Goal: Download file/media

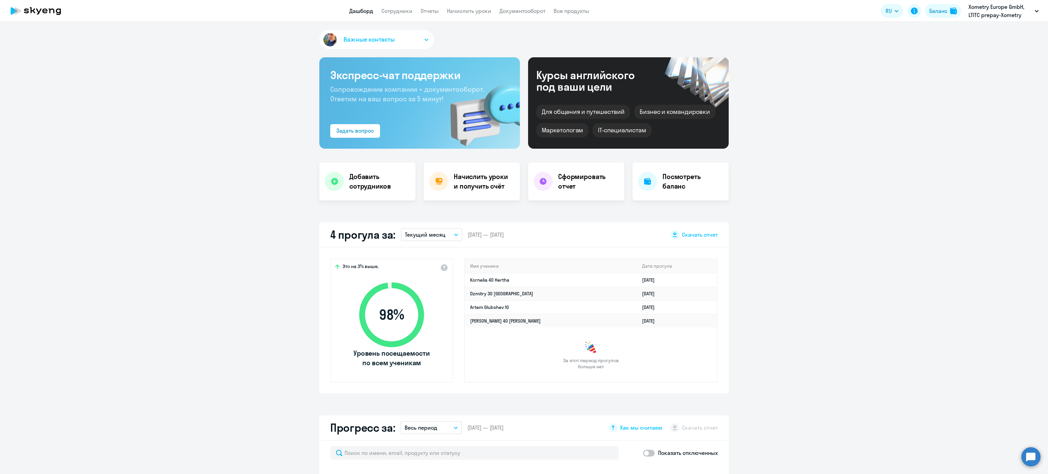
select select "30"
click at [934, 14] on div "Баланс" at bounding box center [938, 11] width 18 height 8
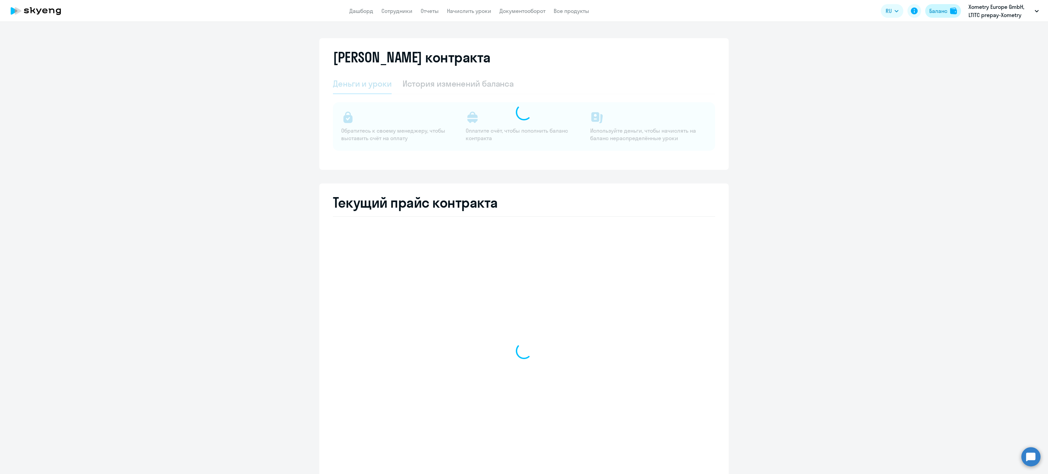
select select "english_adult_not_native_speaker"
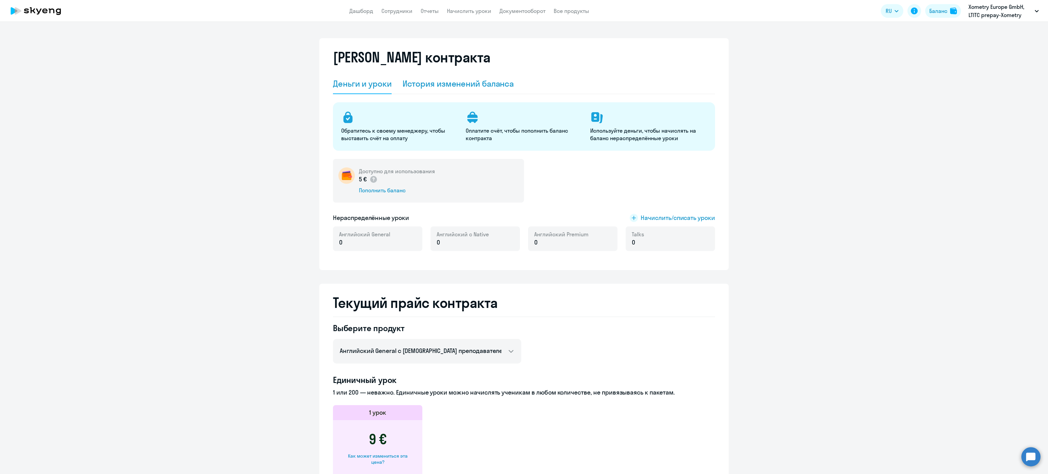
click at [492, 78] on div "История изменений баланса" at bounding box center [458, 83] width 112 height 11
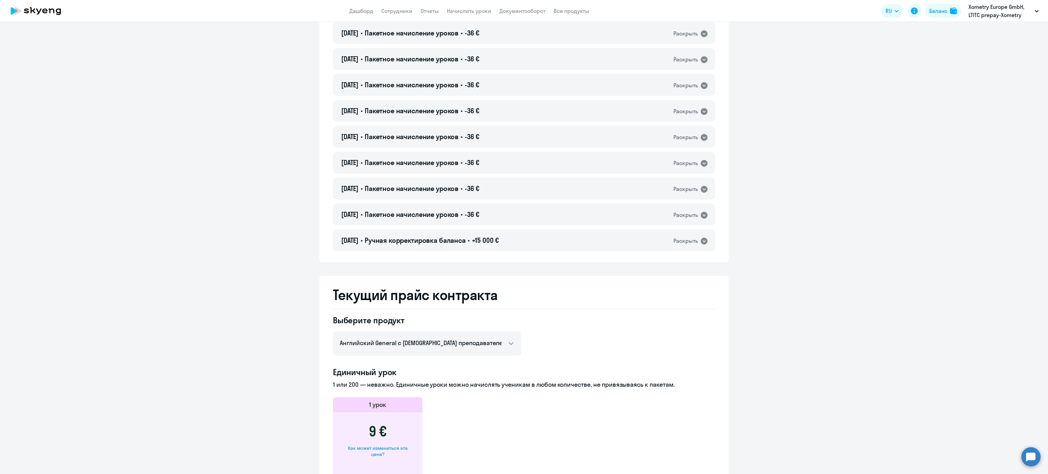
scroll to position [5227, 0]
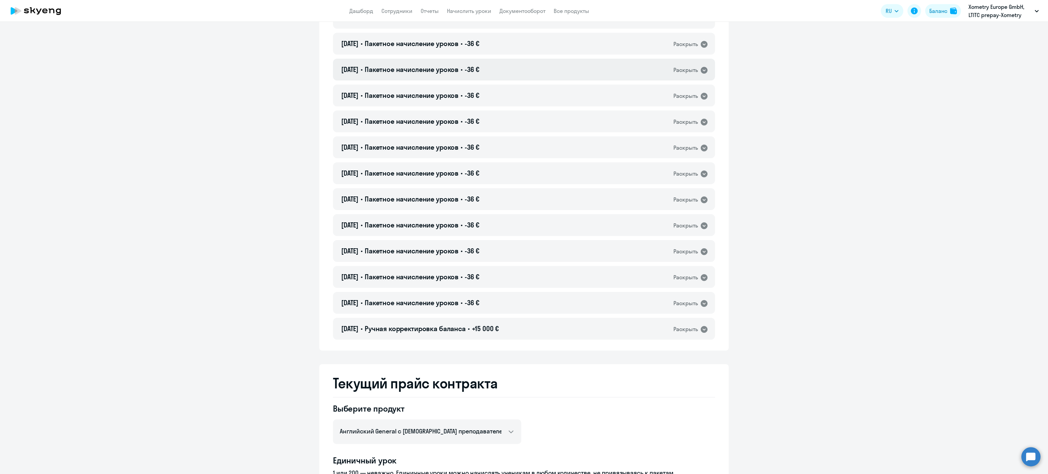
click at [479, 71] on span "-36 €" at bounding box center [471, 69] width 15 height 9
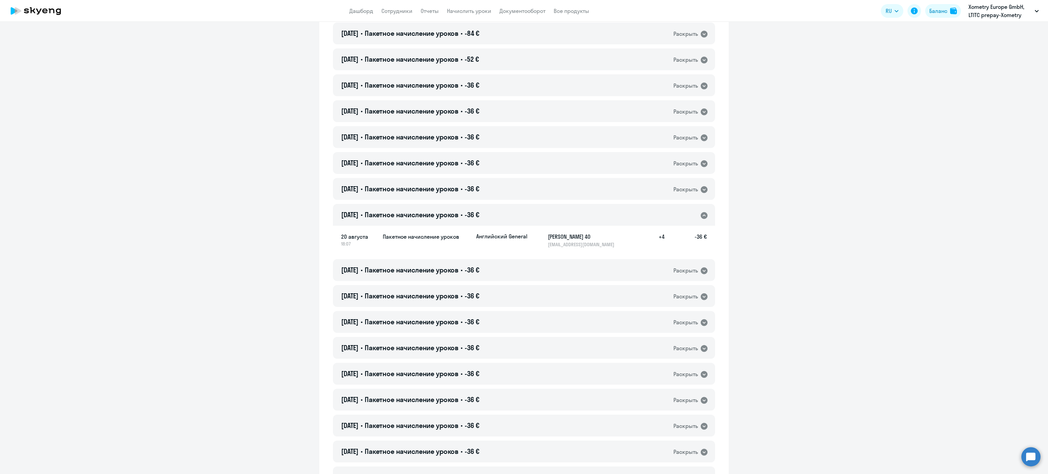
scroll to position [5023, 0]
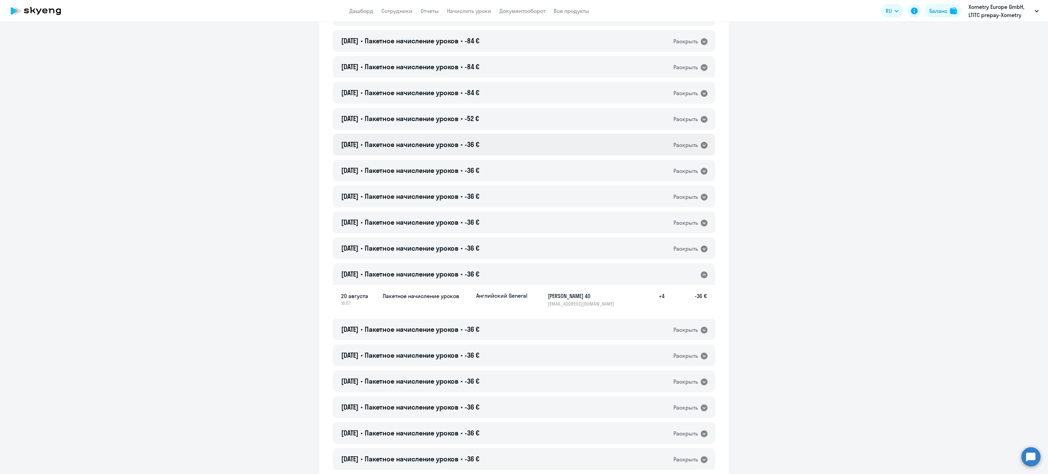
click at [479, 142] on span "-36 €" at bounding box center [471, 144] width 15 height 9
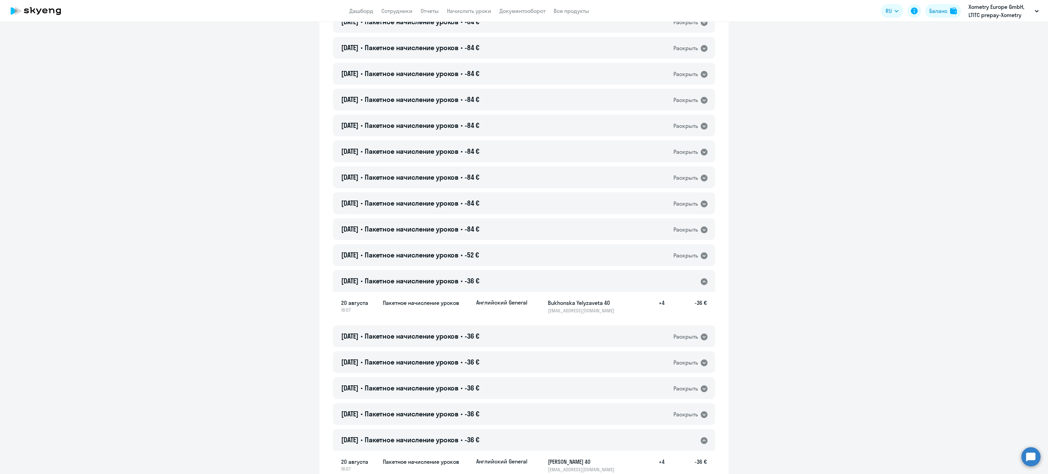
scroll to position [4818, 0]
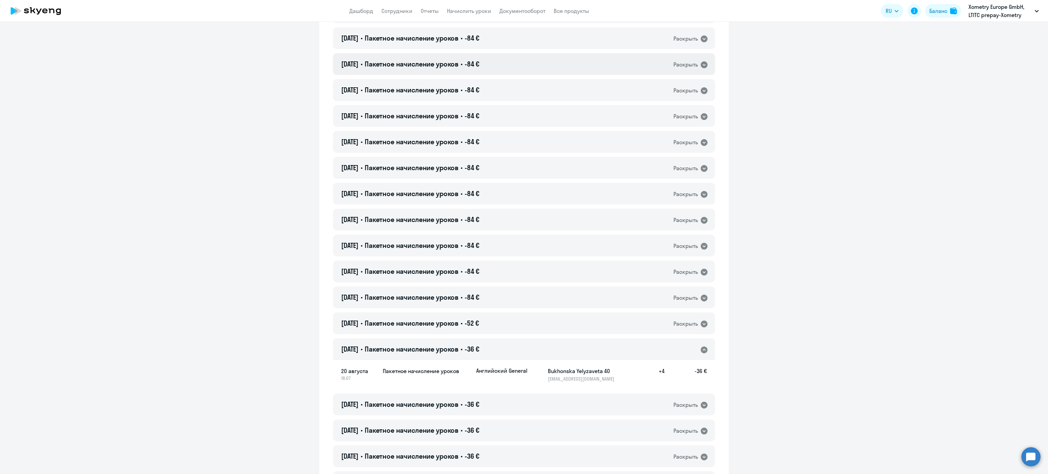
click at [493, 65] on div "21.08.2025 • Пакетное начисление уроков • -84 € Раскрыть" at bounding box center [524, 64] width 382 height 22
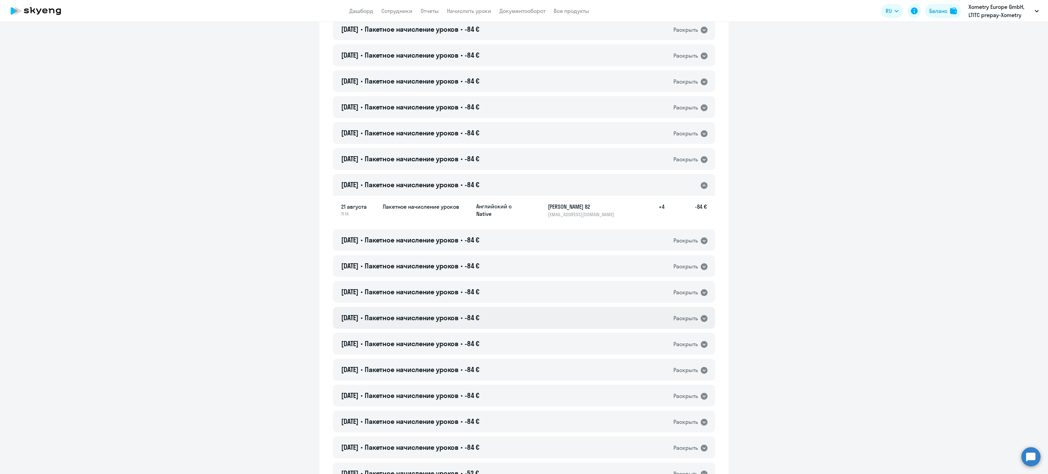
scroll to position [4613, 0]
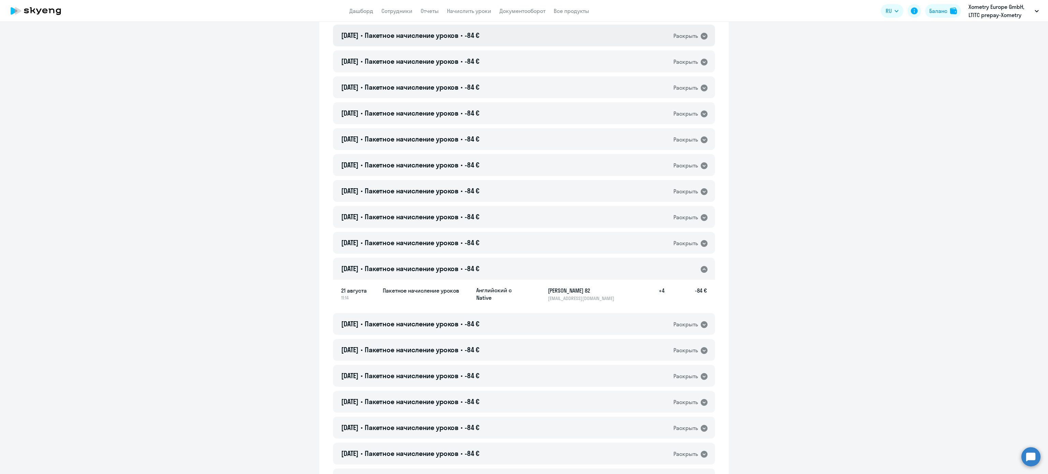
click at [479, 38] on span "-84 €" at bounding box center [471, 35] width 15 height 9
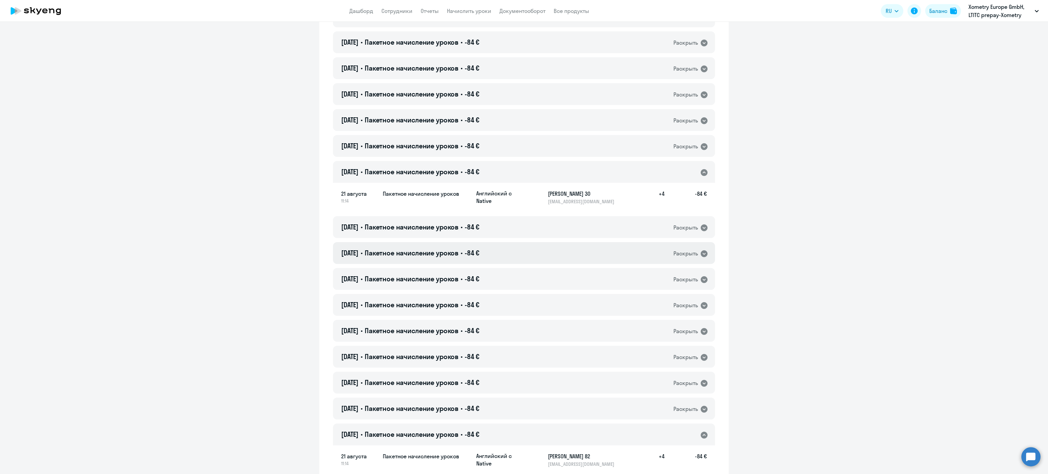
scroll to position [4409, 0]
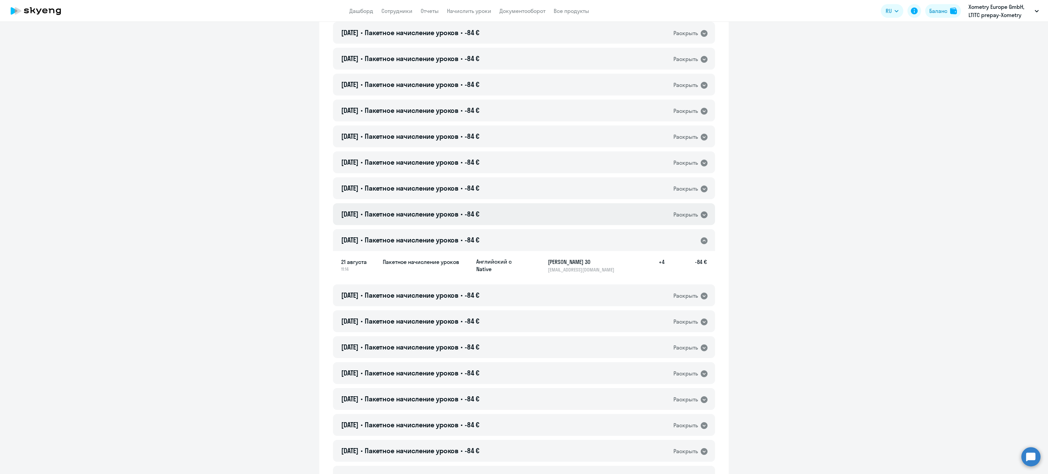
click at [502, 216] on div "21.08.2025 • Пакетное начисление уроков • -84 € Раскрыть" at bounding box center [524, 214] width 382 height 22
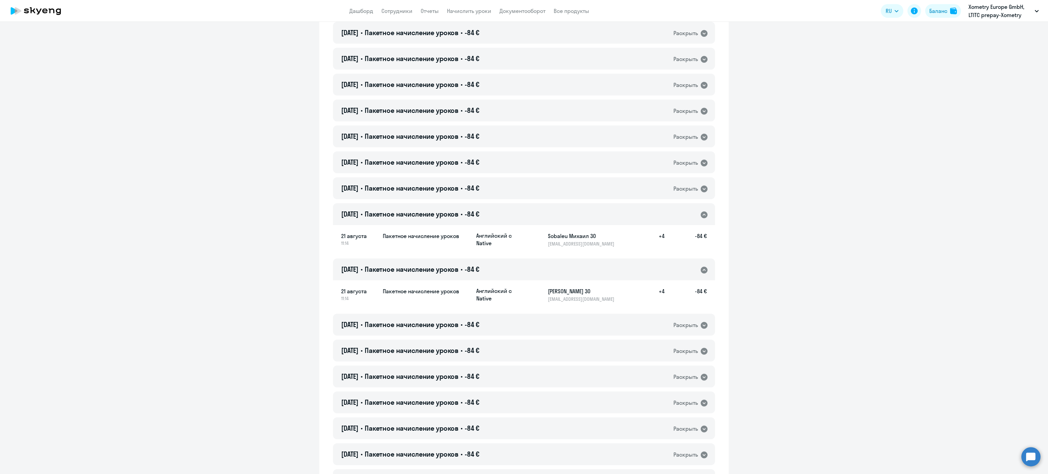
click at [503, 269] on div "21.08.2025 • Пакетное начисление уроков • -84 € Раскрыть" at bounding box center [524, 269] width 382 height 22
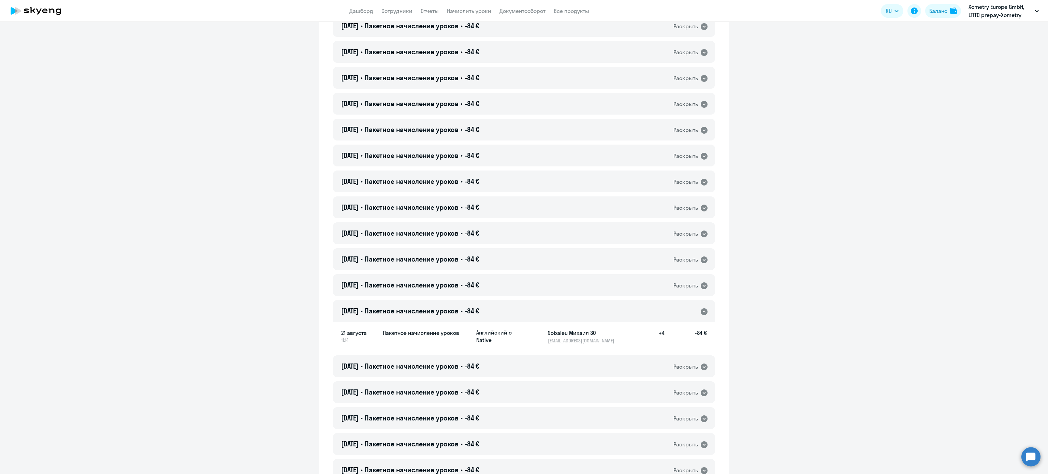
scroll to position [4272, 0]
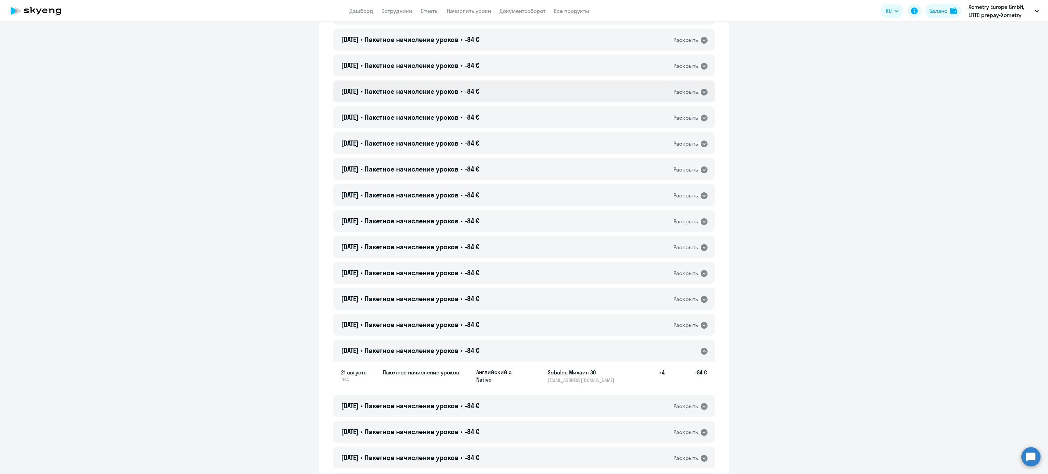
click at [492, 88] on div "21.08.2025 • Пакетное начисление уроков • -84 € Раскрыть" at bounding box center [524, 91] width 382 height 22
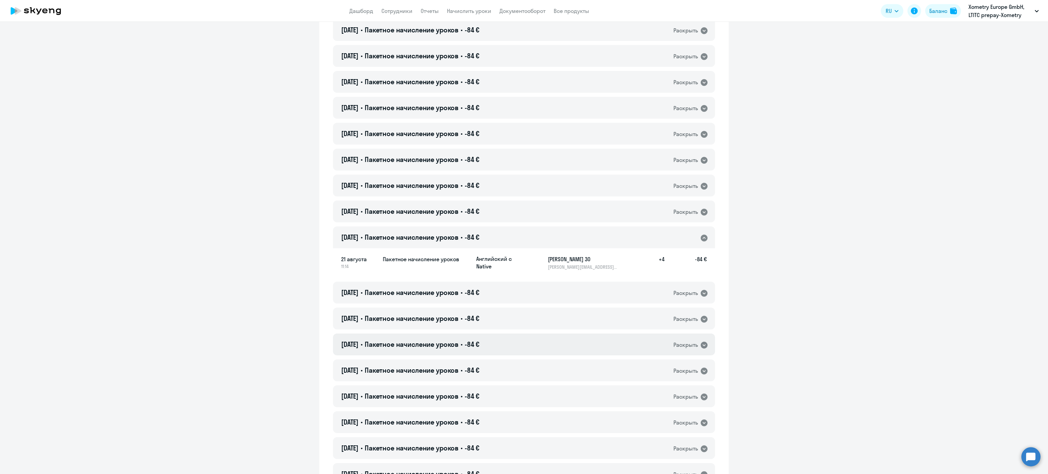
scroll to position [4068, 0]
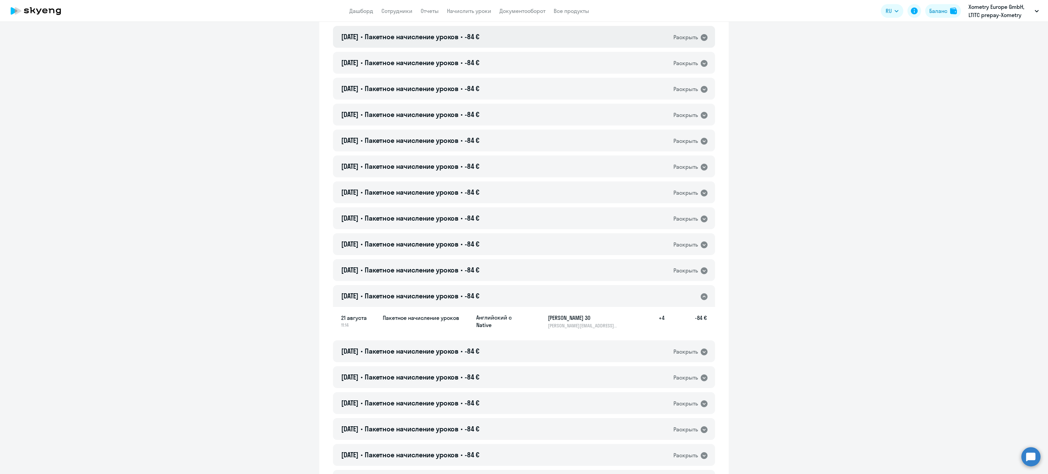
click at [488, 40] on div "21.08.2025 • Пакетное начисление уроков • -84 € Раскрыть" at bounding box center [524, 37] width 382 height 22
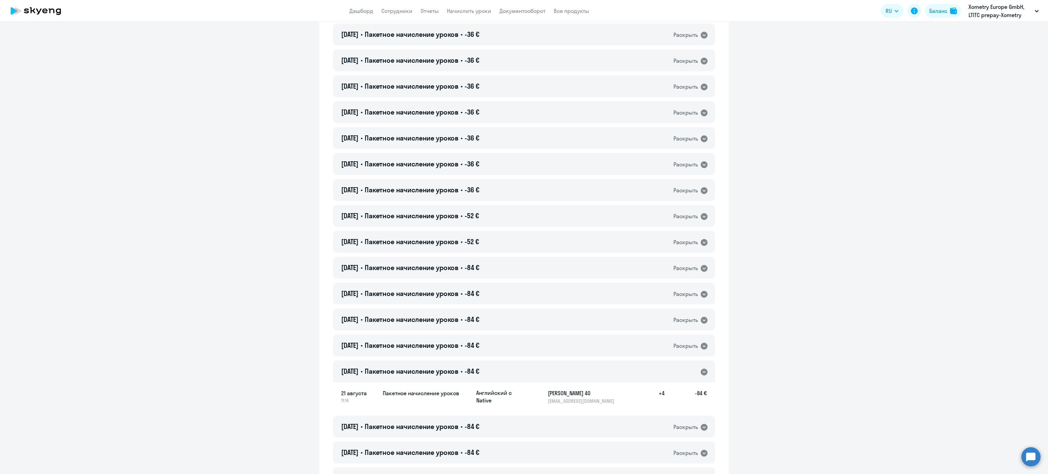
scroll to position [3727, 0]
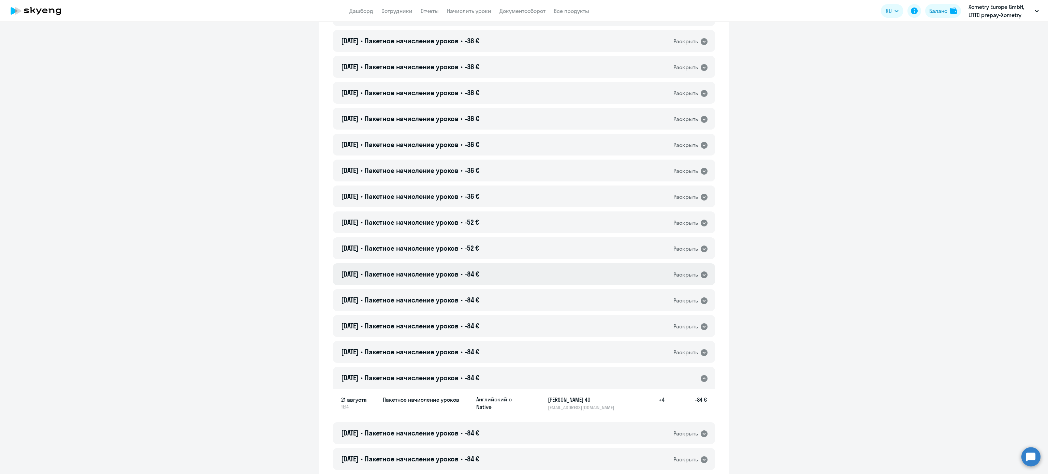
click at [491, 268] on div "21.08.2025 • Пакетное начисление уроков • -84 € Раскрыть" at bounding box center [524, 274] width 382 height 22
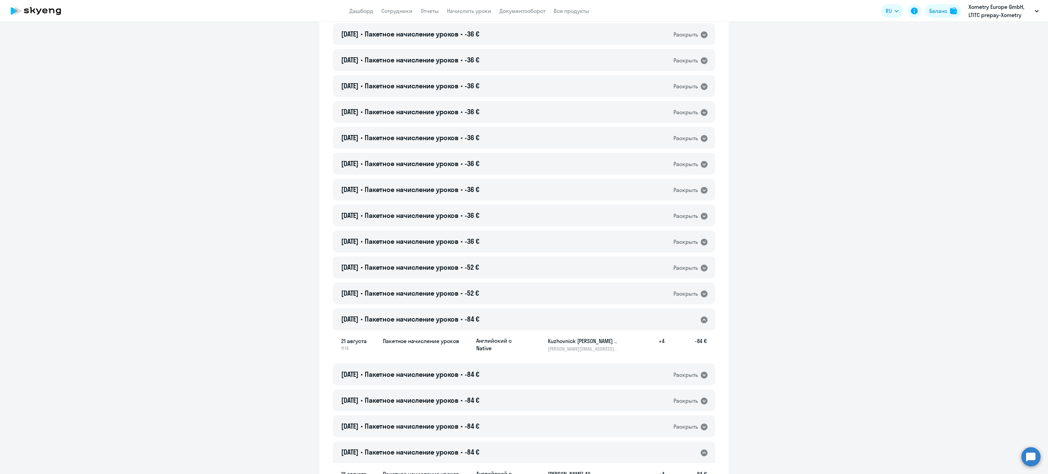
scroll to position [3658, 0]
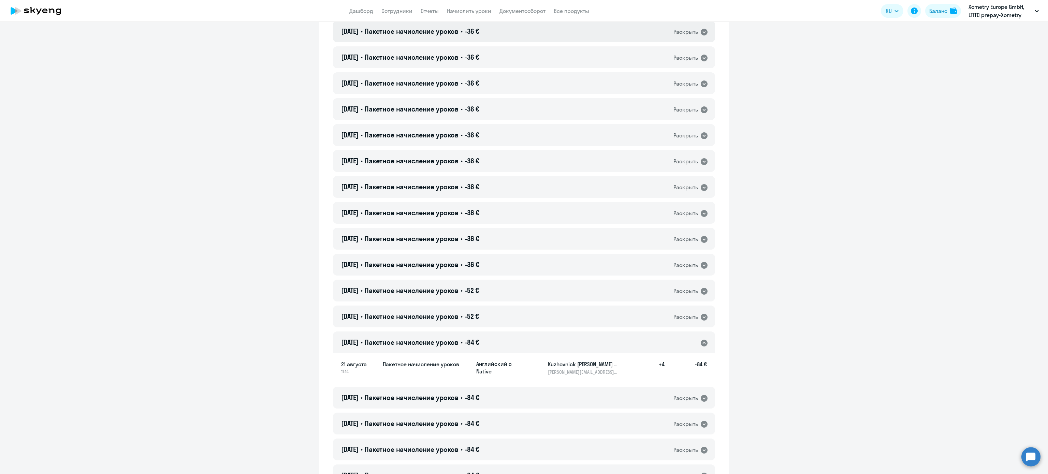
click at [489, 32] on div "21.08.2025 • Пакетное начисление уроков • -36 € Раскрыть" at bounding box center [524, 31] width 382 height 22
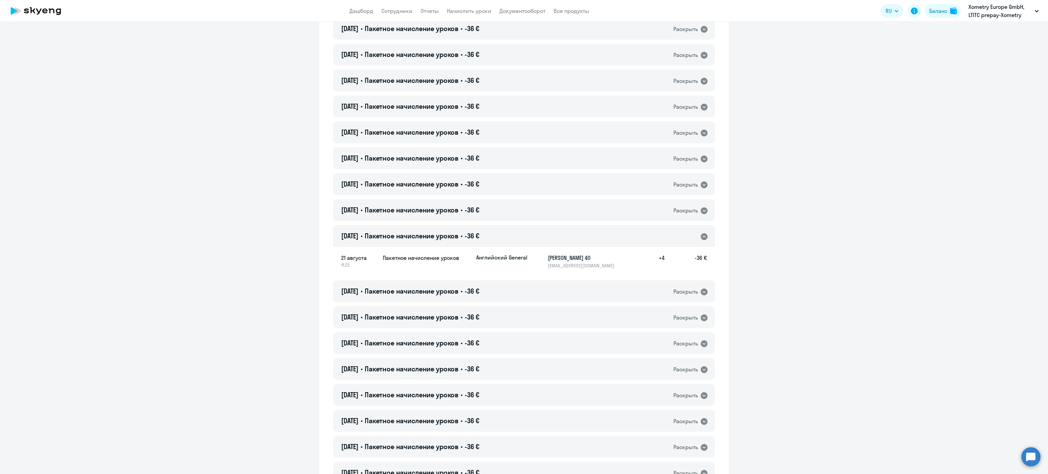
scroll to position [3386, 0]
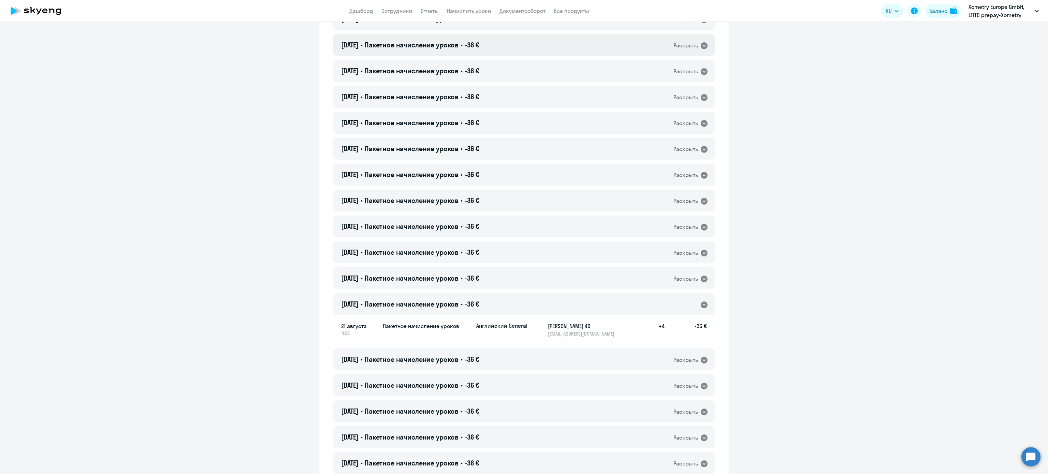
click at [497, 44] on div "21.08.2025 • Пакетное начисление уроков • -36 € Раскрыть" at bounding box center [524, 45] width 382 height 22
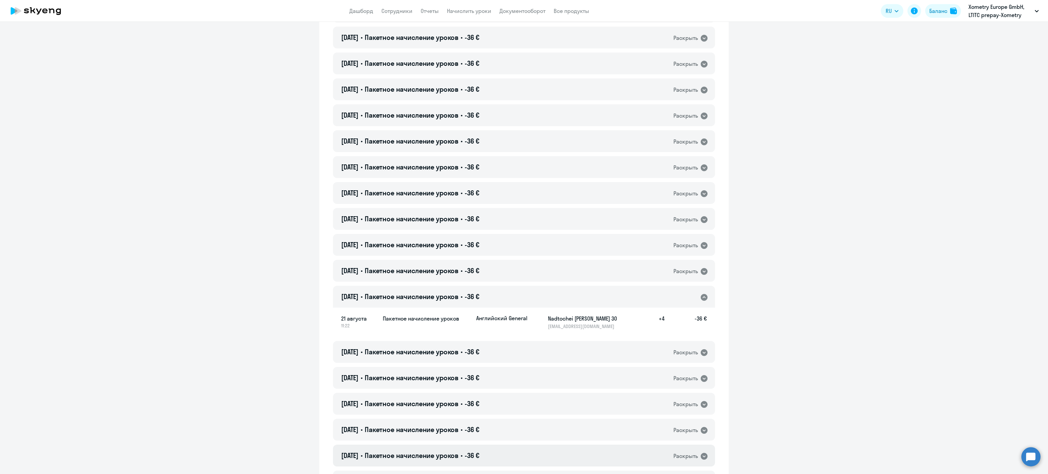
scroll to position [3113, 0]
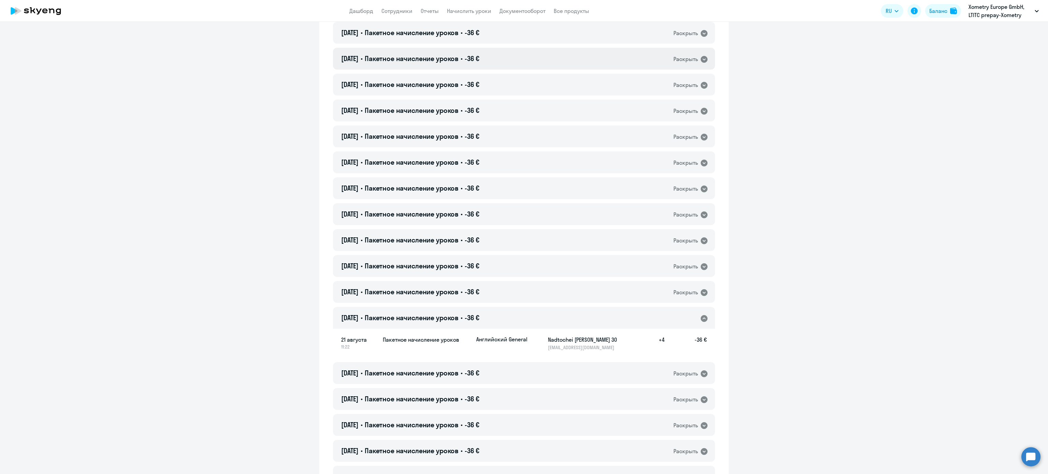
click at [497, 56] on div "21.08.2025 • Пакетное начисление уроков • -36 € Раскрыть" at bounding box center [524, 59] width 382 height 22
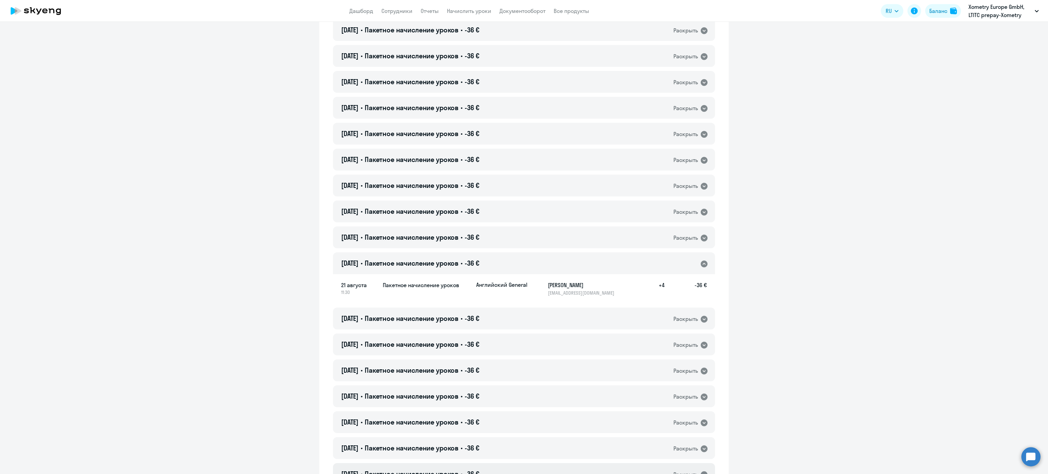
scroll to position [2840, 0]
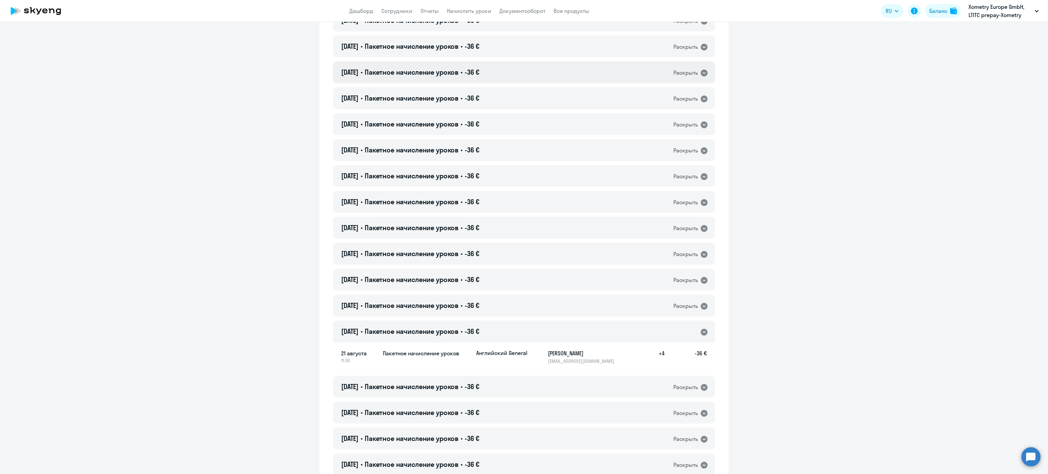
click at [494, 71] on div "21.08.2025 • Пакетное начисление уроков • -36 € Раскрыть" at bounding box center [524, 72] width 382 height 22
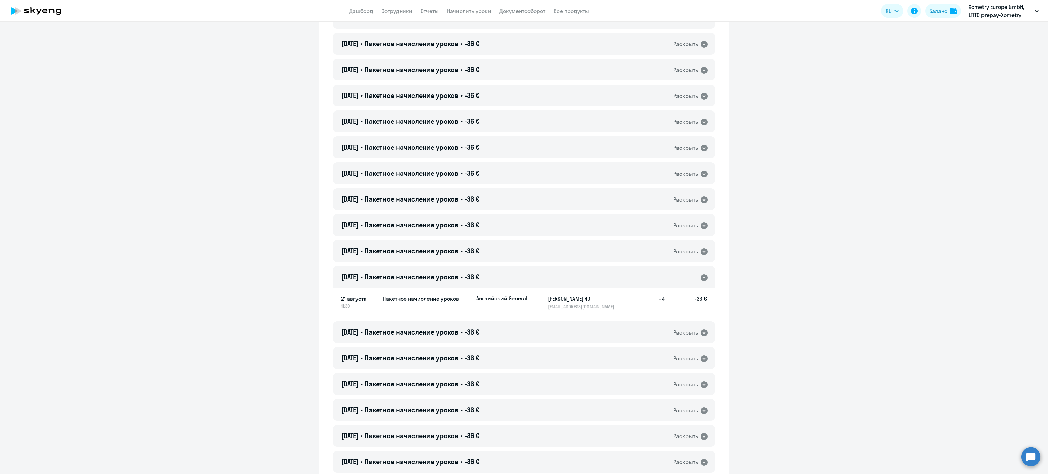
scroll to position [2567, 0]
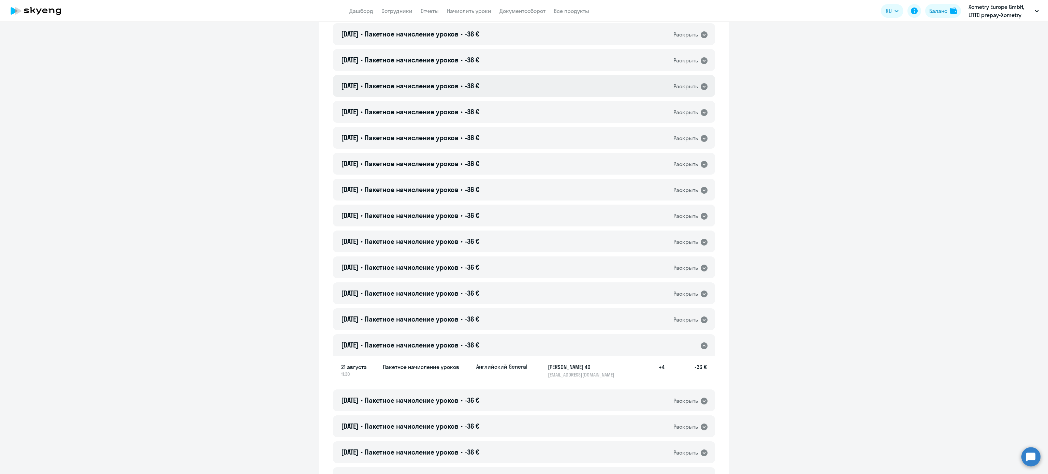
click at [501, 90] on div "21.08.2025 • Пакетное начисление уроков • -36 € Раскрыть" at bounding box center [524, 86] width 382 height 22
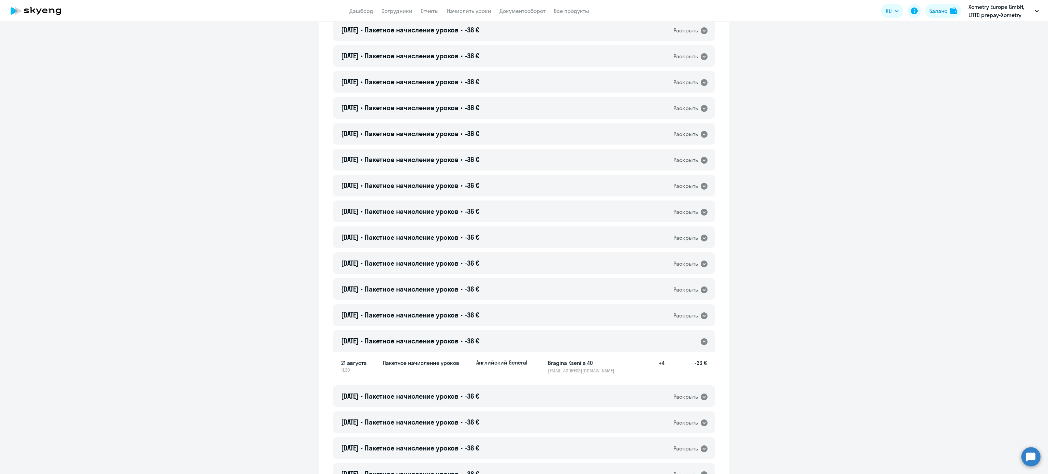
scroll to position [2294, 0]
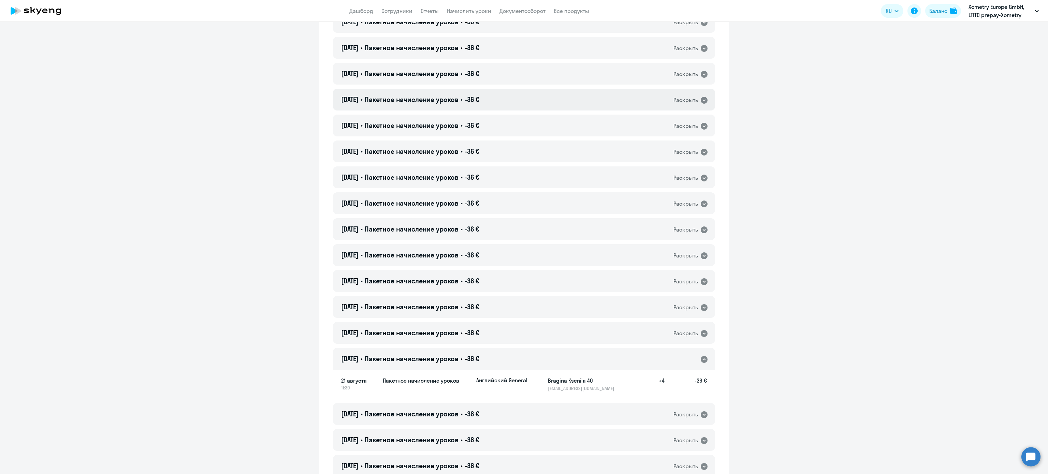
click at [503, 102] on div "21.08.2025 • Пакетное начисление уроков • -36 € Раскрыть" at bounding box center [524, 100] width 382 height 22
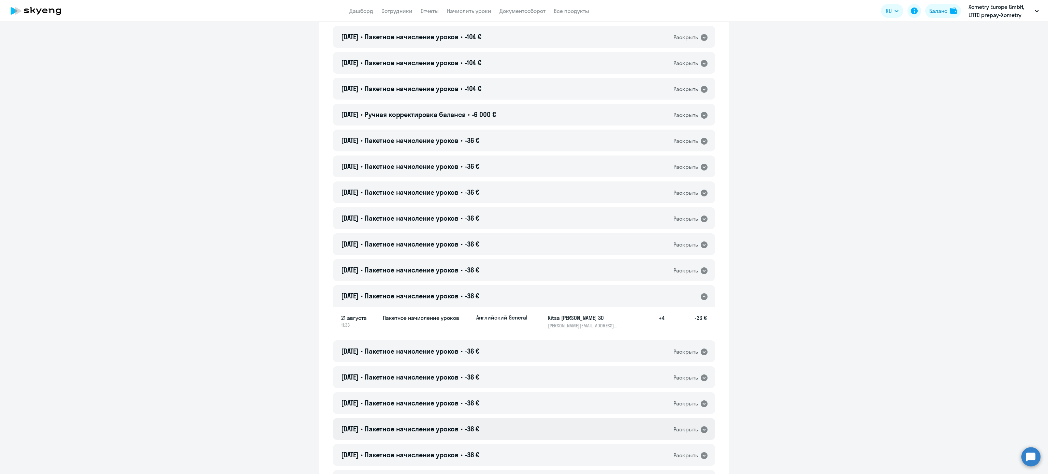
scroll to position [2090, 0]
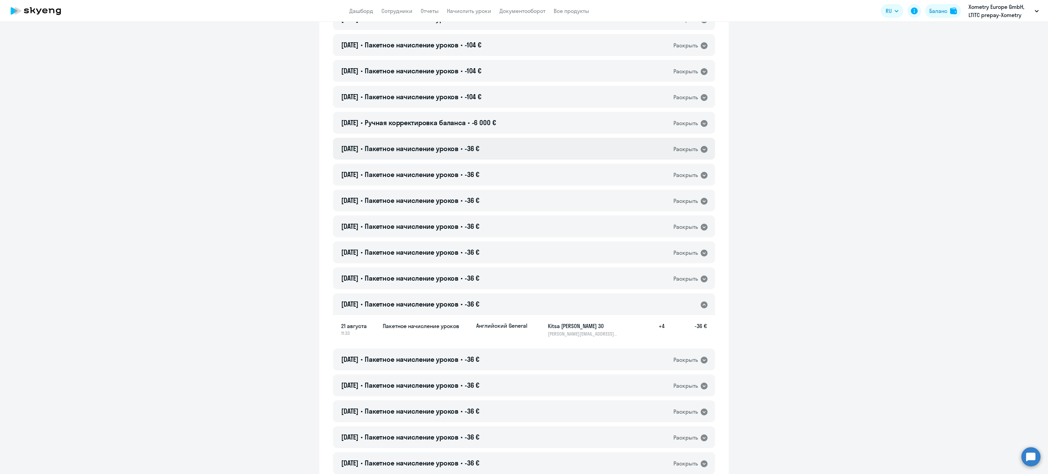
click at [505, 148] on div "21.08.2025 • Пакетное начисление уроков • -36 € Раскрыть" at bounding box center [524, 149] width 382 height 22
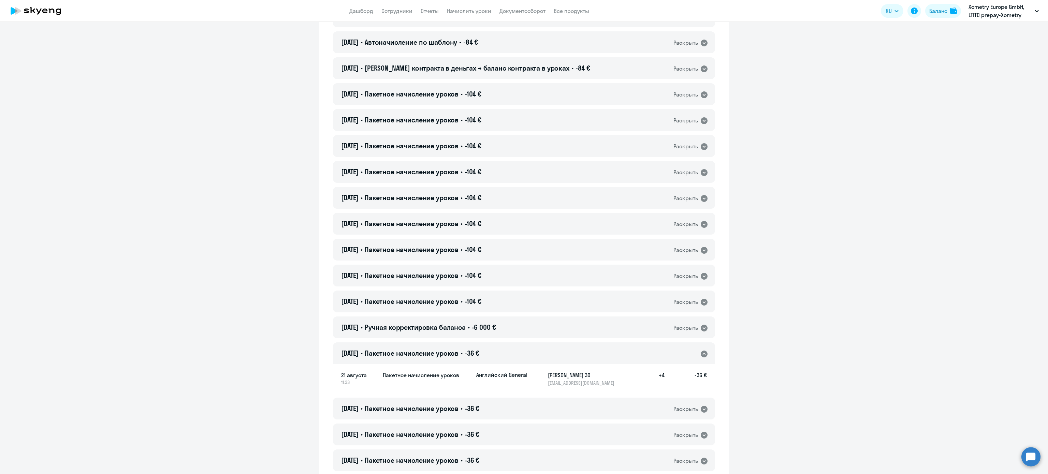
scroll to position [1817, 0]
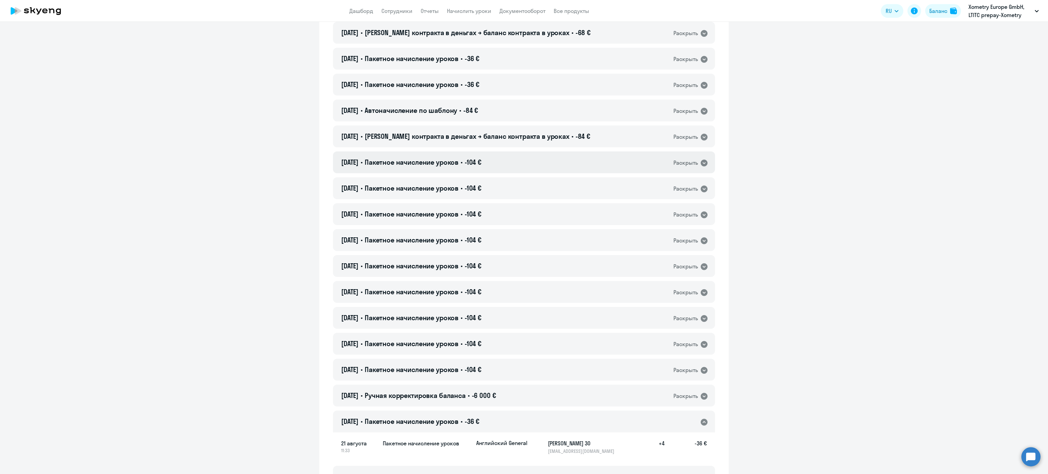
click at [512, 153] on div "21.08.2025 • Пакетное начисление уроков • -104 € Раскрыть" at bounding box center [524, 162] width 382 height 22
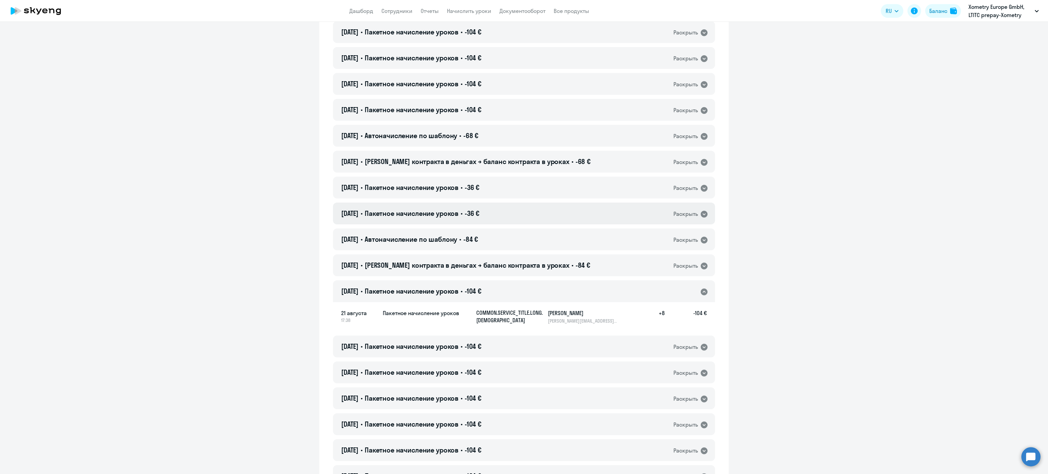
scroll to position [1681, 0]
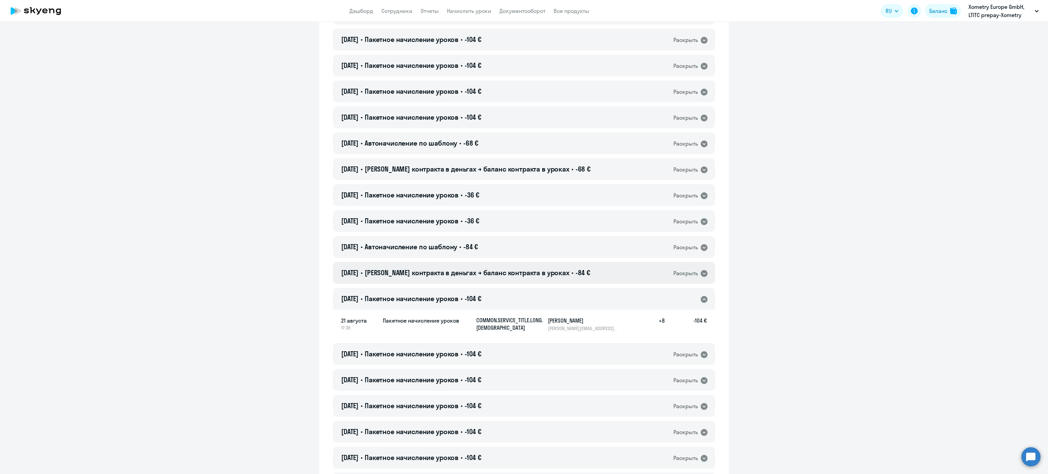
click at [472, 273] on span "[PERSON_NAME] контракта в деньгах → баланс контракта в уроках" at bounding box center [467, 272] width 205 height 9
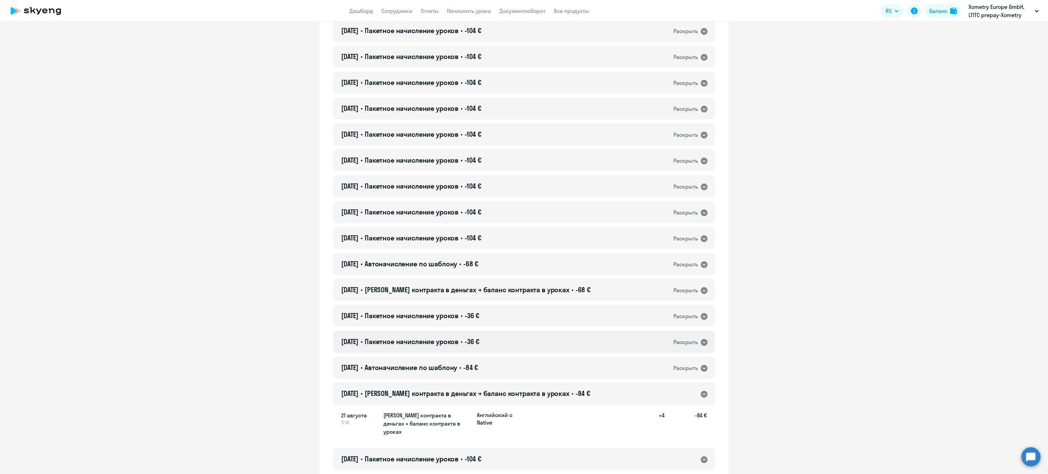
scroll to position [1476, 0]
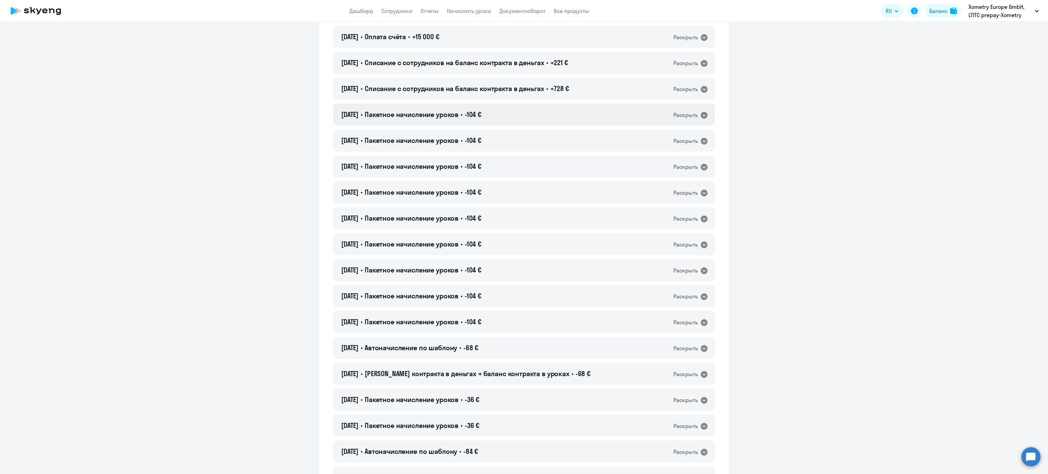
click at [502, 115] on div "22.08.2025 • Пакетное начисление уроков • -104 € Раскрыть" at bounding box center [524, 115] width 382 height 22
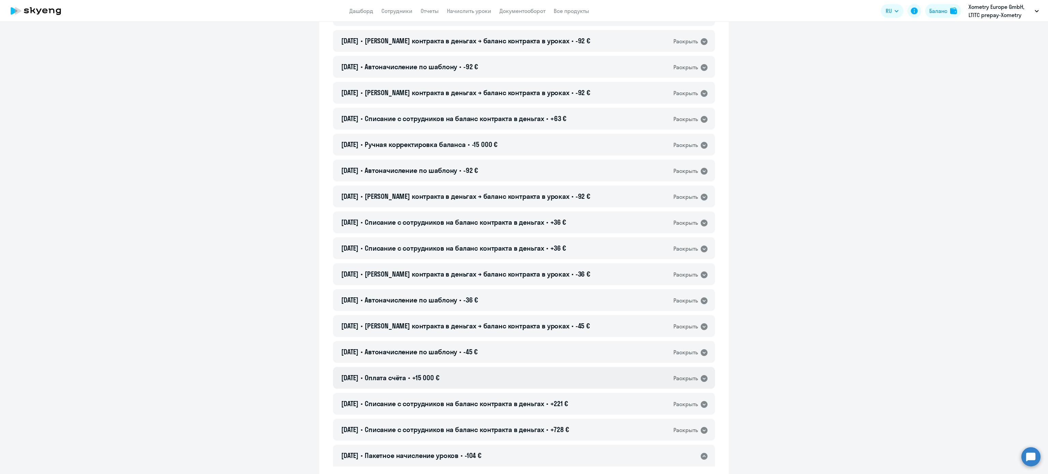
scroll to position [1067, 0]
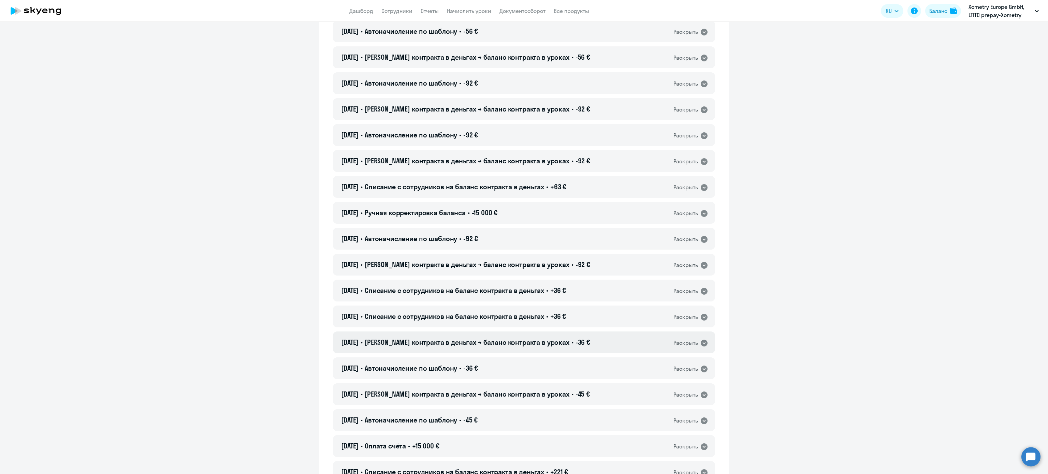
click at [473, 347] on div "25.08.2025 • Баланс контракта в деньгах → баланс контракта в уроках • -36 € Рас…" at bounding box center [524, 342] width 382 height 22
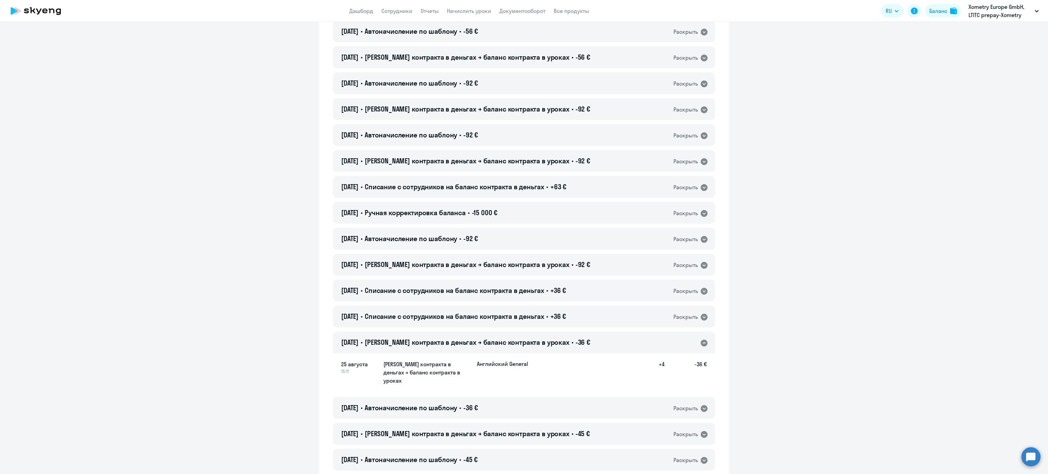
click at [479, 343] on span "[PERSON_NAME] контракта в деньгах → баланс контракта в уроках" at bounding box center [467, 342] width 205 height 9
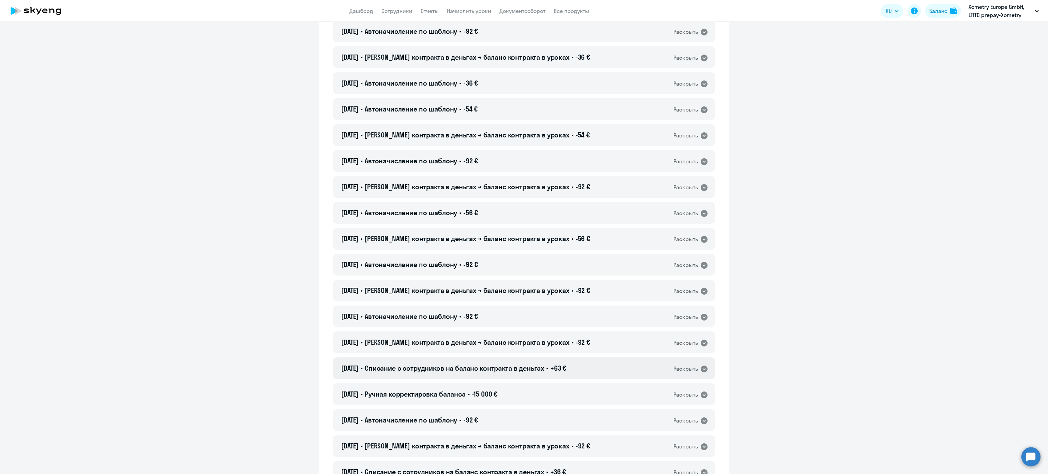
scroll to position [862, 0]
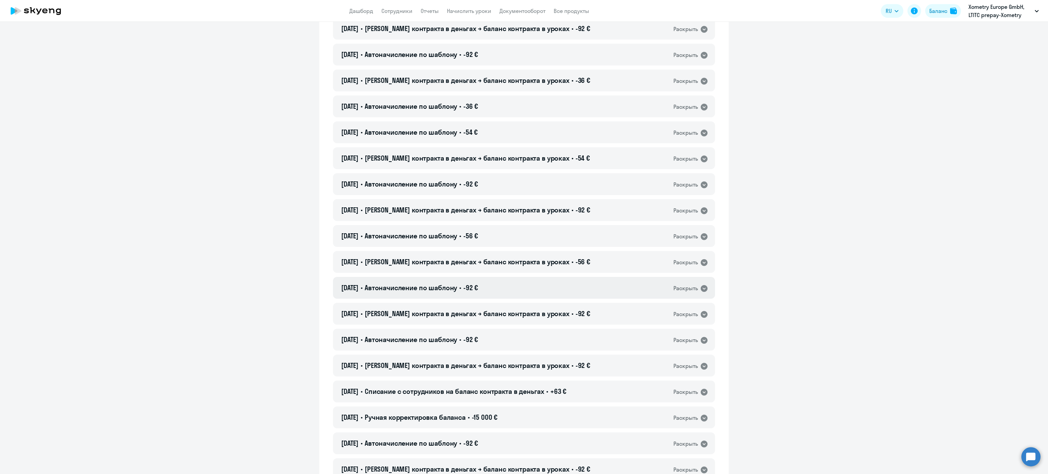
click at [477, 277] on div "27.08.2025 • Автоначисление по шаблону • -92 € Раскрыть" at bounding box center [524, 288] width 382 height 22
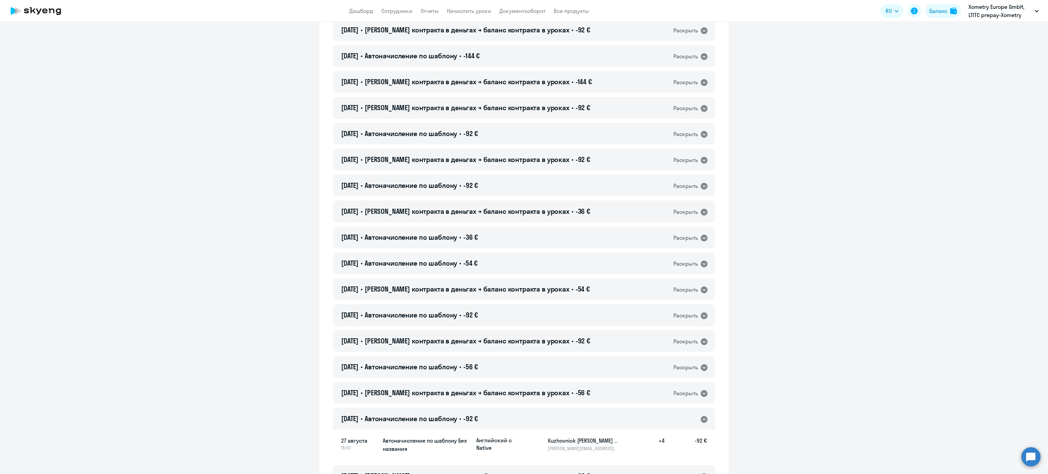
scroll to position [726, 0]
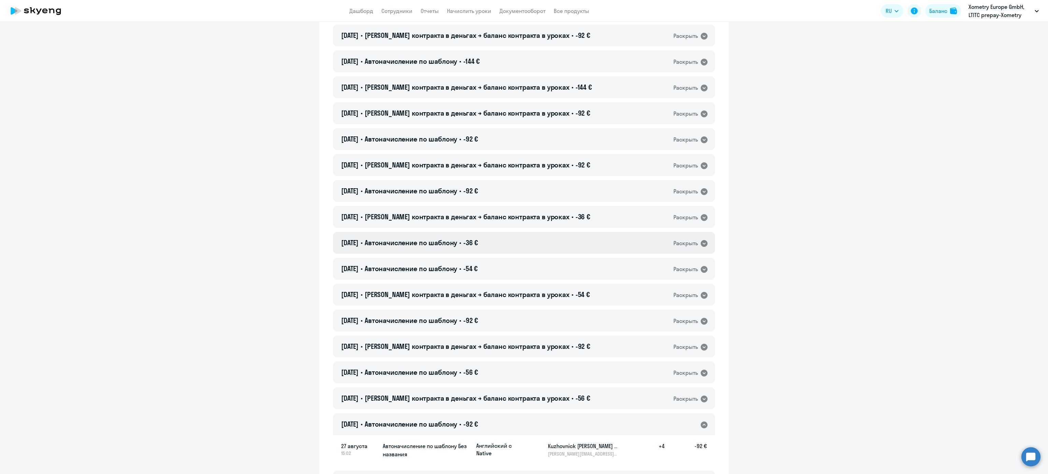
click at [501, 246] on div "29.08.2025 • Автоначисление по шаблону • -36 € Раскрыть" at bounding box center [524, 243] width 382 height 22
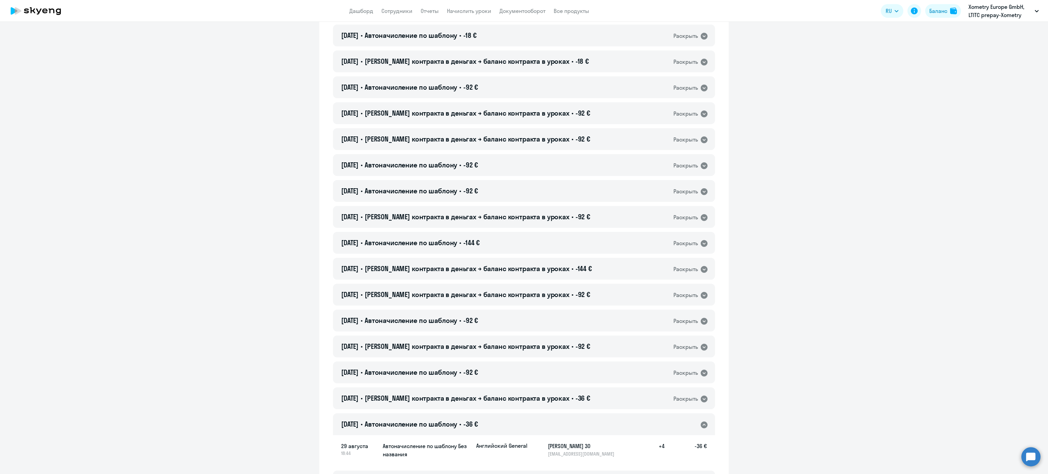
scroll to position [521, 0]
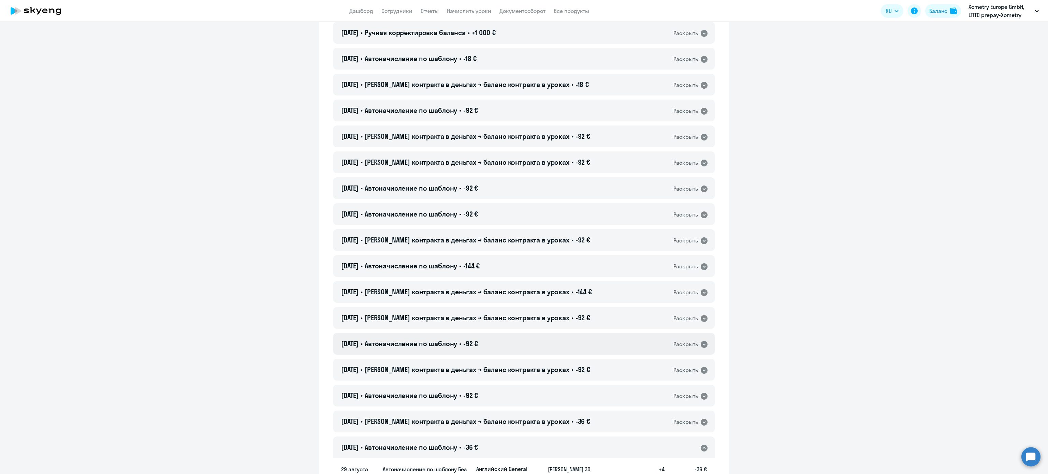
click at [491, 339] on div "31.08.2025 • Автоначисление по шаблону • -92 € Раскрыть" at bounding box center [524, 344] width 382 height 22
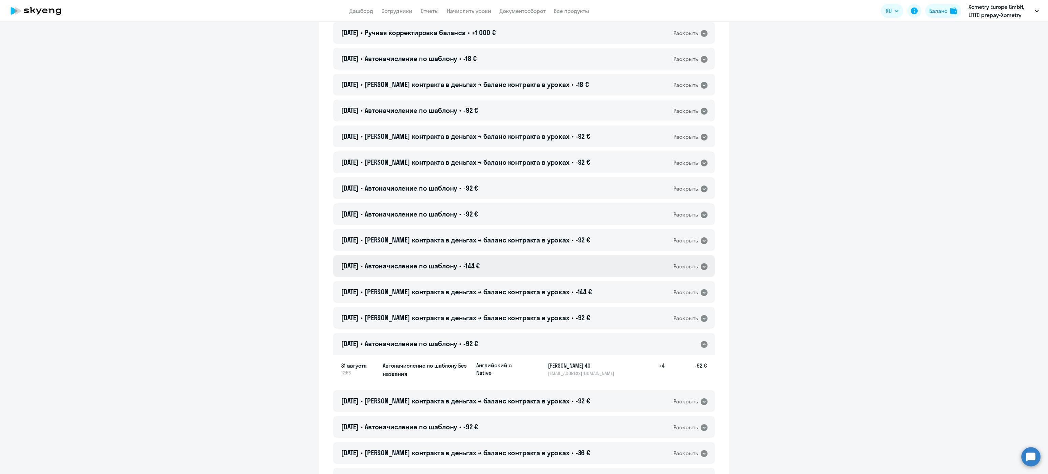
click at [500, 269] on div "01.09.2025 • Автоначисление по шаблону • -144 € Раскрыть" at bounding box center [524, 266] width 382 height 22
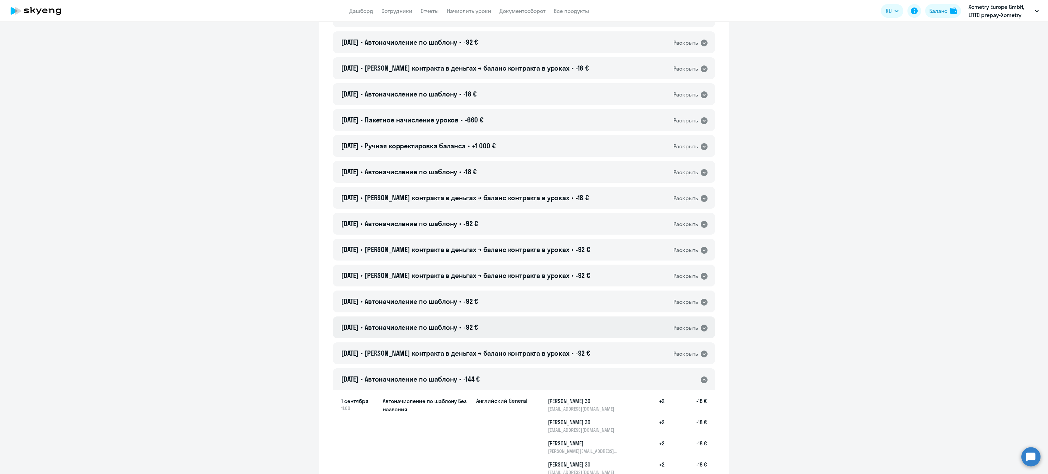
scroll to position [385, 0]
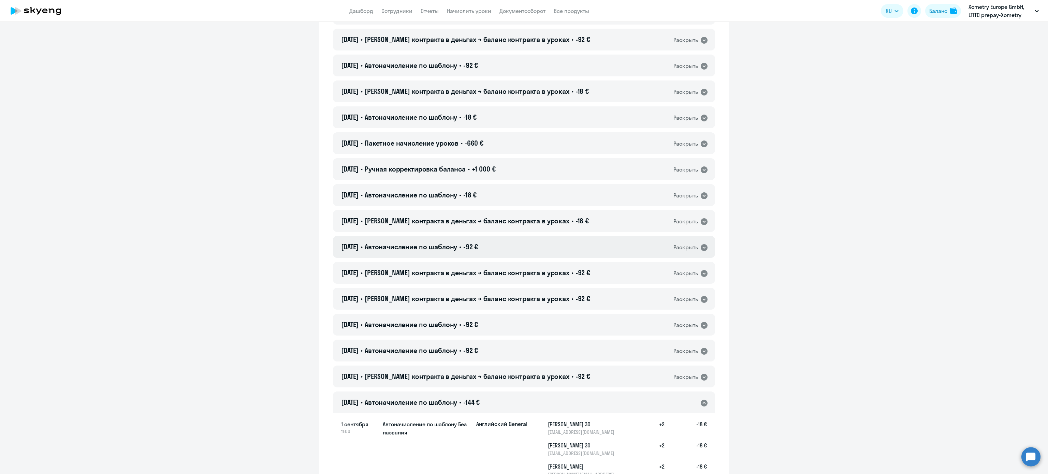
click at [486, 249] on div "01.09.2025 • Автоначисление по шаблону • -92 € Раскрыть" at bounding box center [524, 247] width 382 height 22
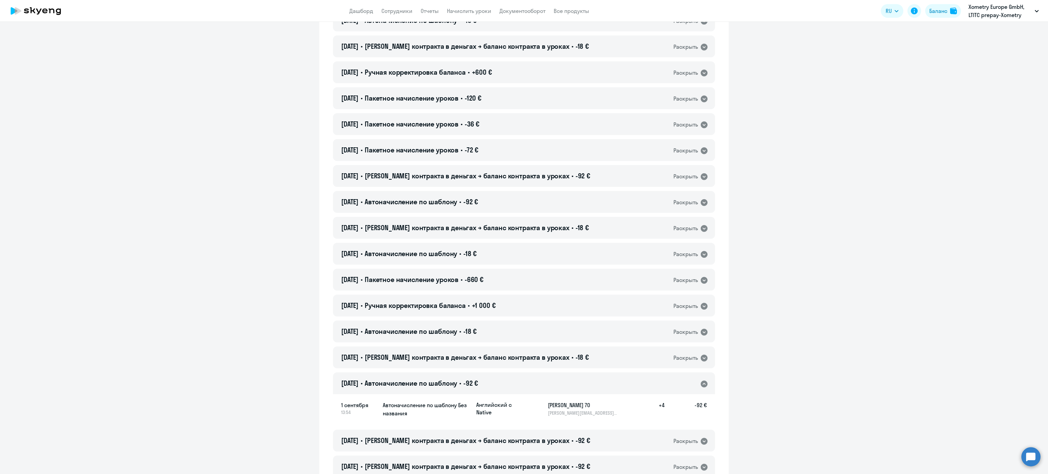
scroll to position [180, 0]
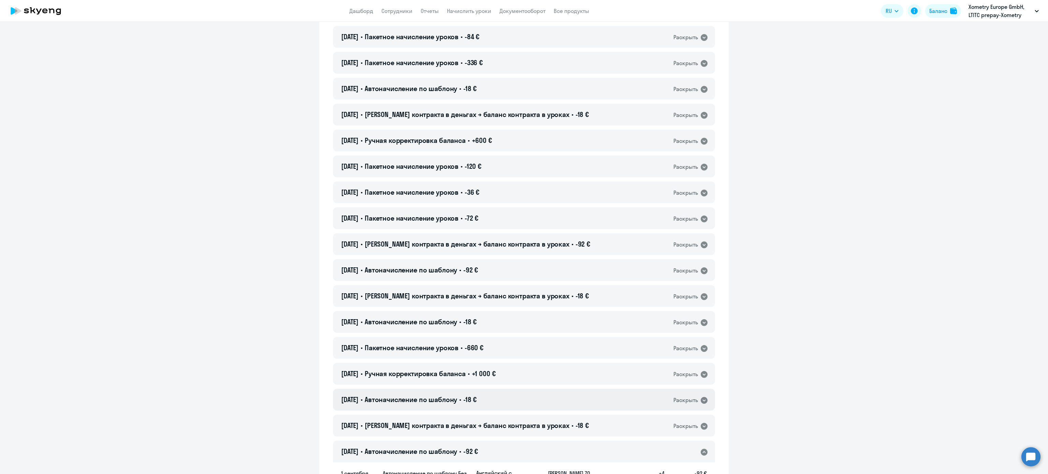
click at [500, 402] on div "03.09.2025 • Автоначисление по шаблону • -18 € Раскрыть" at bounding box center [524, 400] width 382 height 22
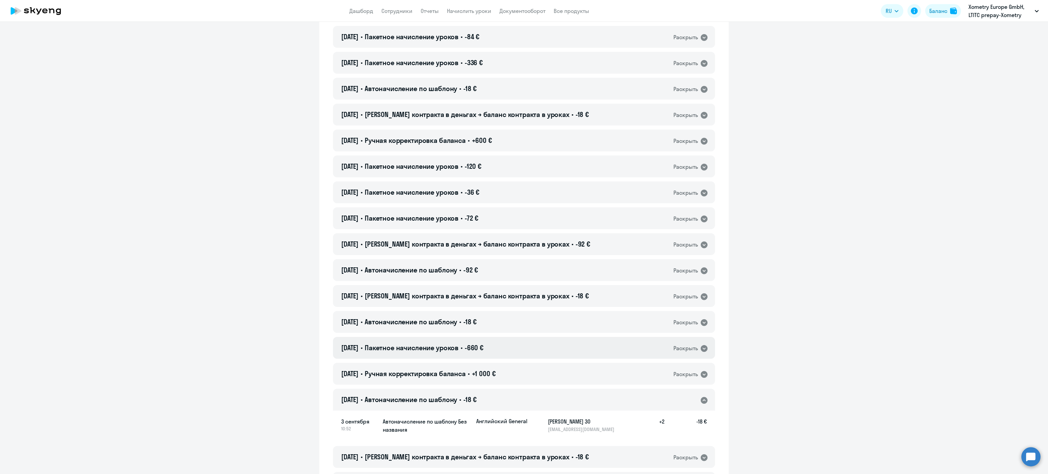
click at [502, 343] on div "03.09.2025 • Пакетное начисление уроков • -660 € Раскрыть" at bounding box center [524, 348] width 382 height 22
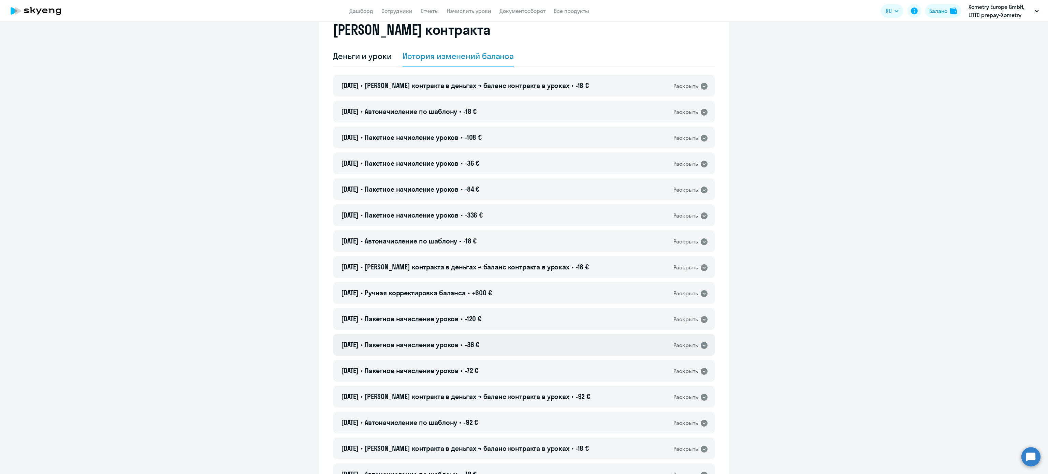
scroll to position [0, 0]
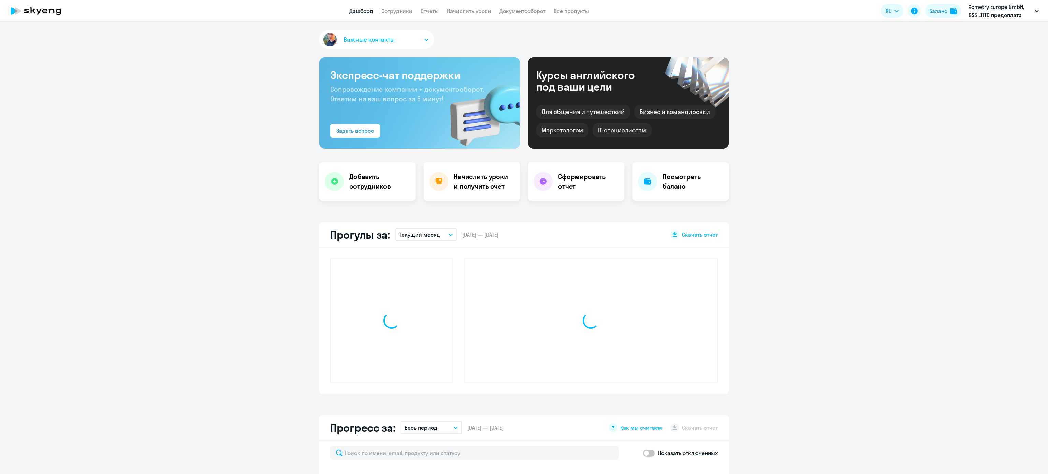
select select "30"
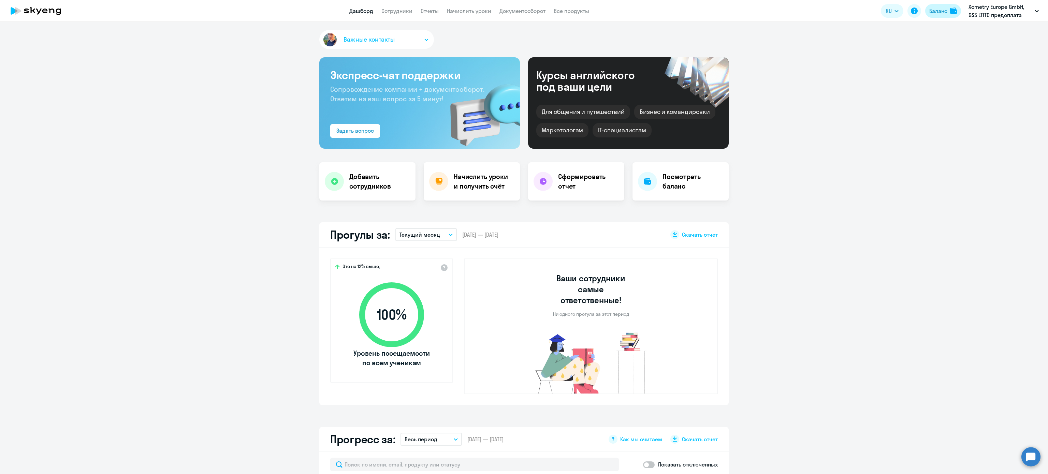
click at [937, 17] on button "Баланс" at bounding box center [943, 11] width 36 height 14
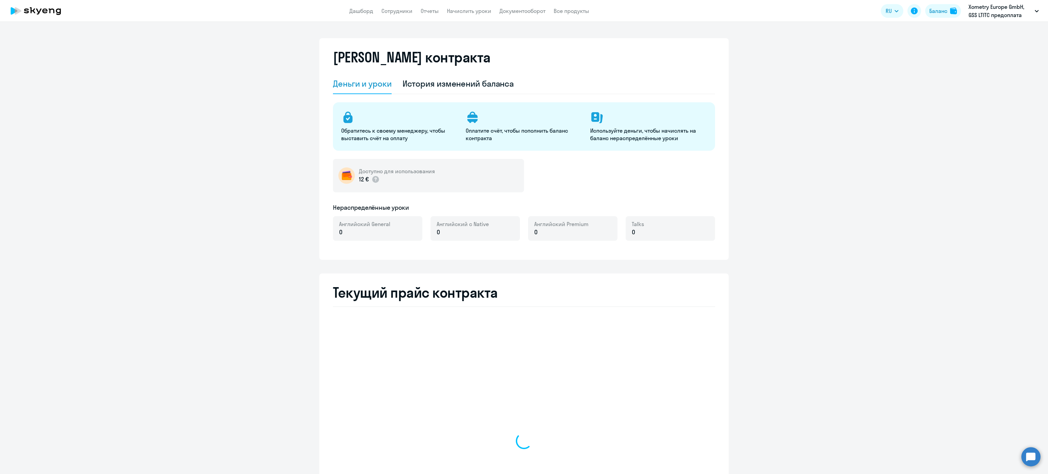
select select "english_adult_not_native_speaker"
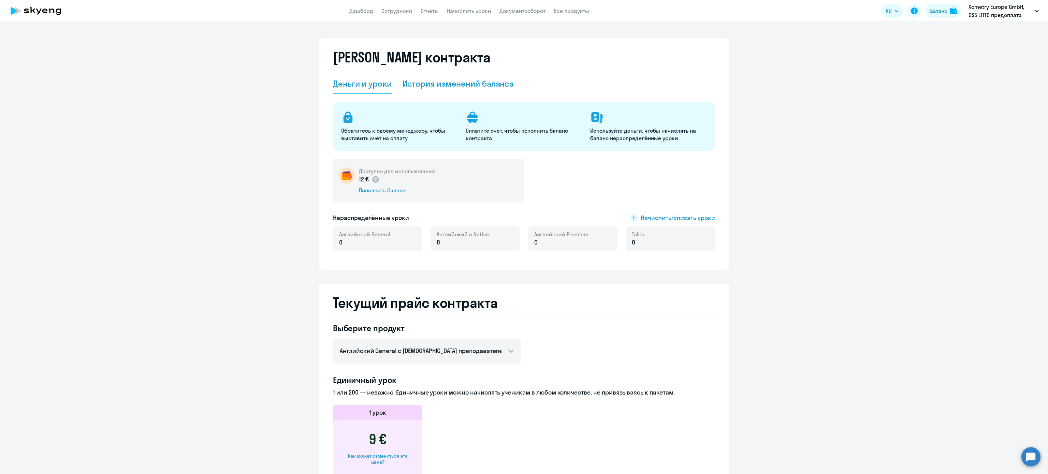
click at [488, 88] on div "История изменений баланса" at bounding box center [458, 83] width 112 height 11
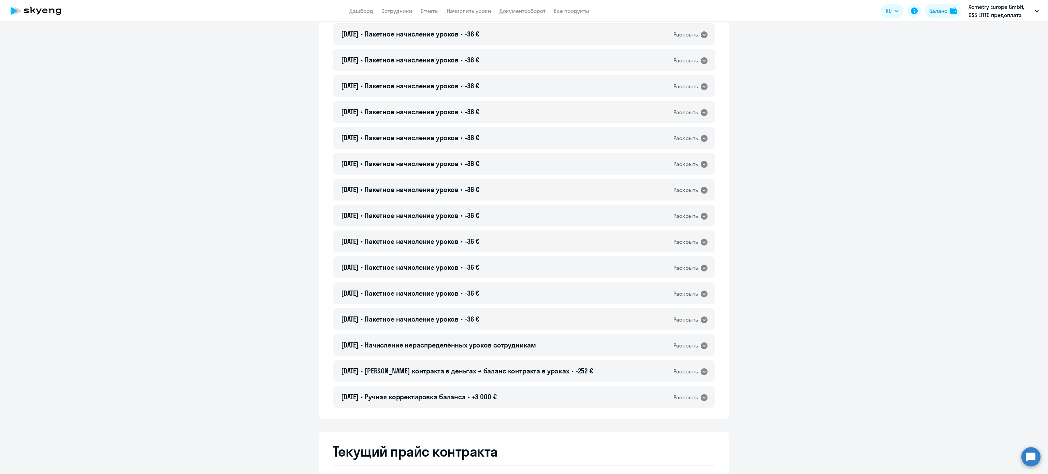
scroll to position [769, 0]
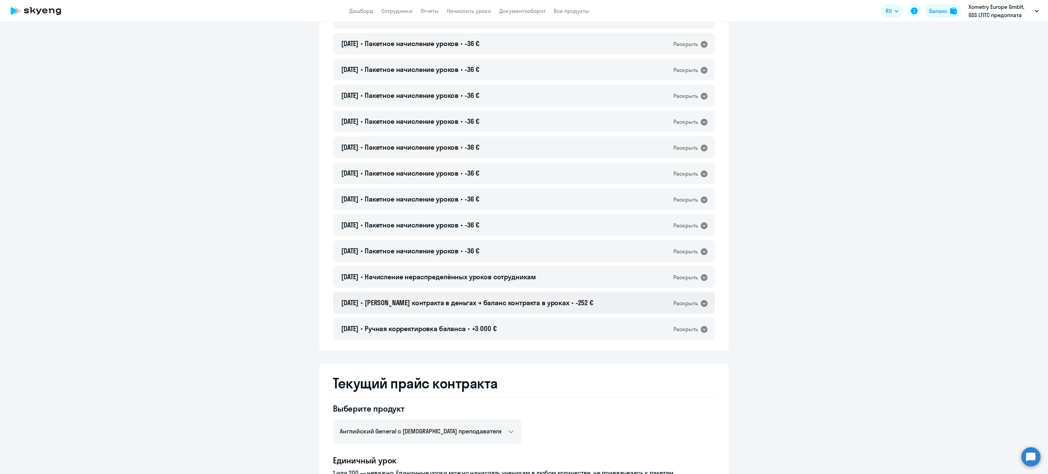
click at [502, 301] on span "[PERSON_NAME] контракта в деньгах → баланс контракта в уроках" at bounding box center [467, 302] width 205 height 9
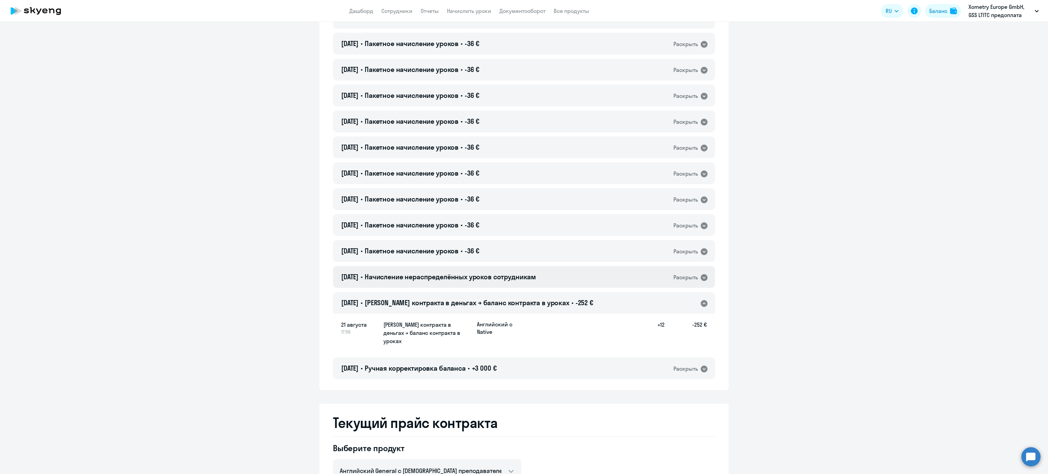
click at [536, 280] on span "Начисление нераспределённых уроков сотрудникам" at bounding box center [450, 276] width 171 height 9
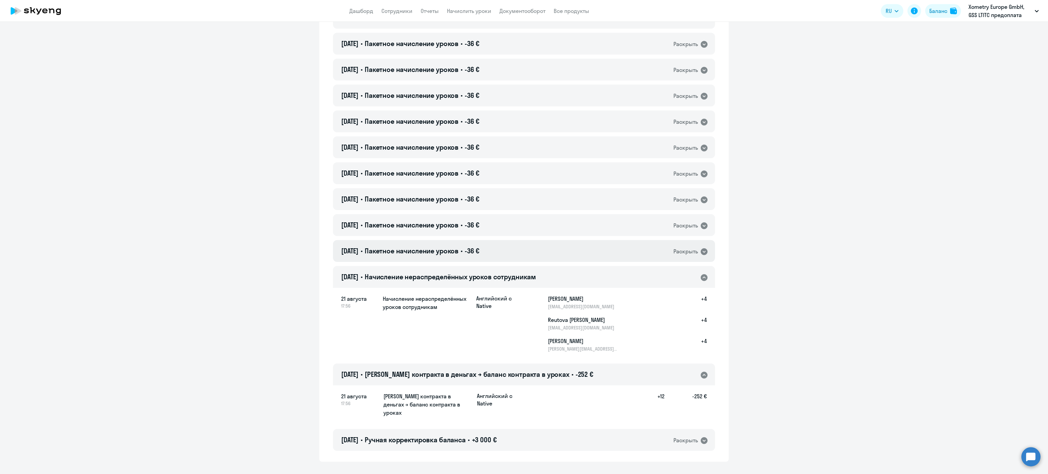
scroll to position [633, 0]
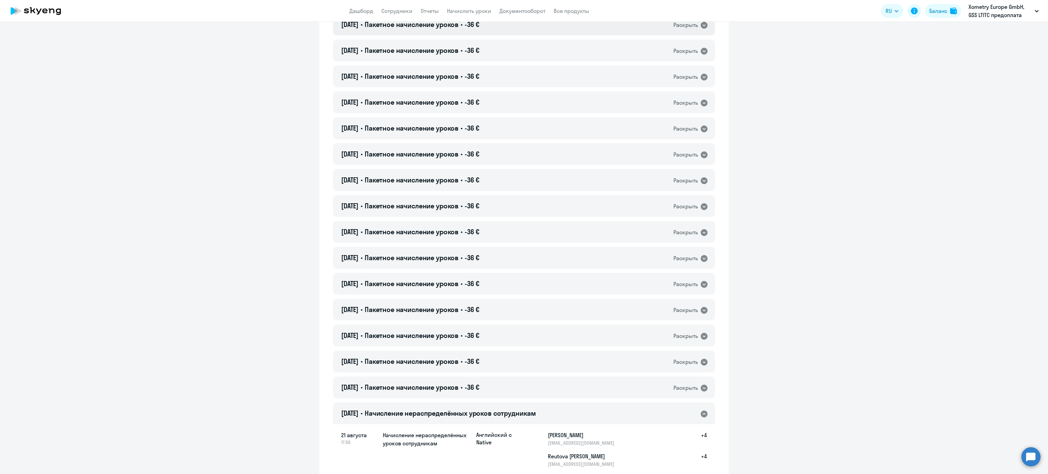
click at [479, 28] on span "-36 €" at bounding box center [471, 24] width 15 height 9
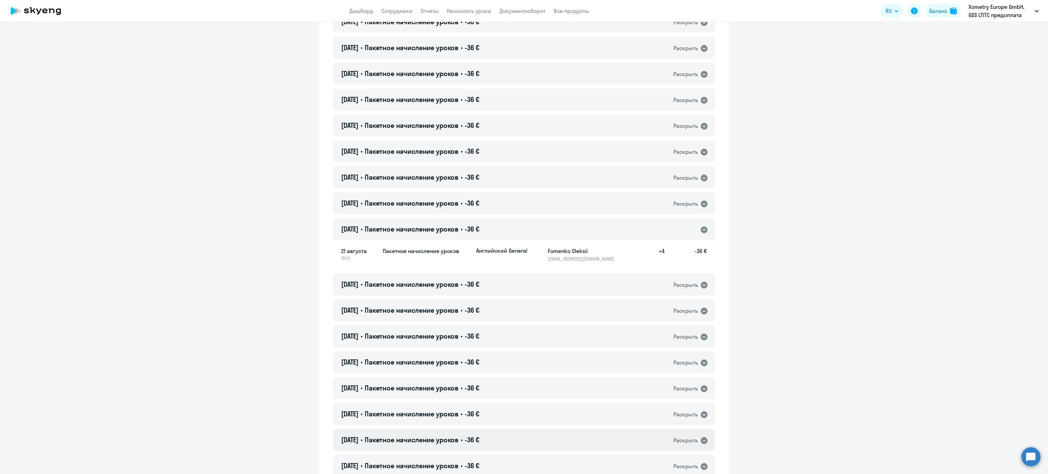
scroll to position [360, 0]
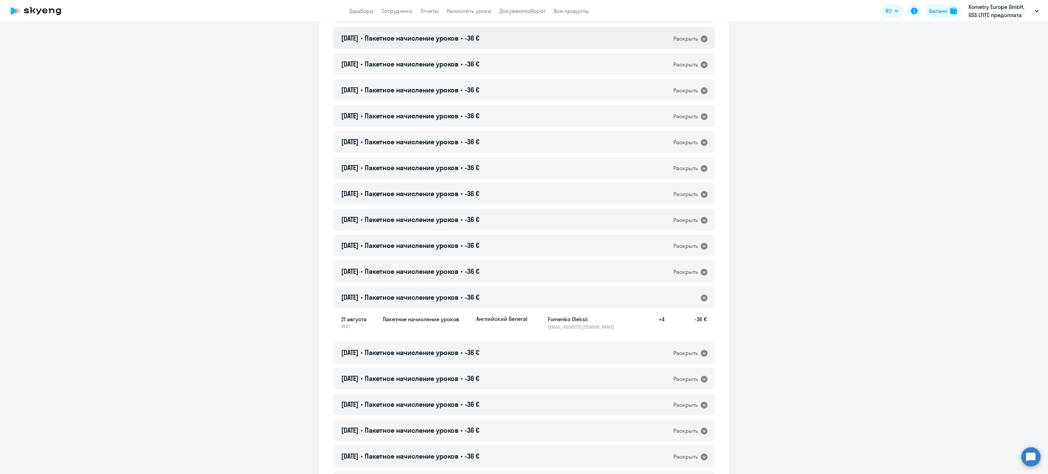
click at [517, 38] on div "21.08.2025 • Пакетное начисление уроков • -36 € Раскрыть" at bounding box center [524, 38] width 382 height 22
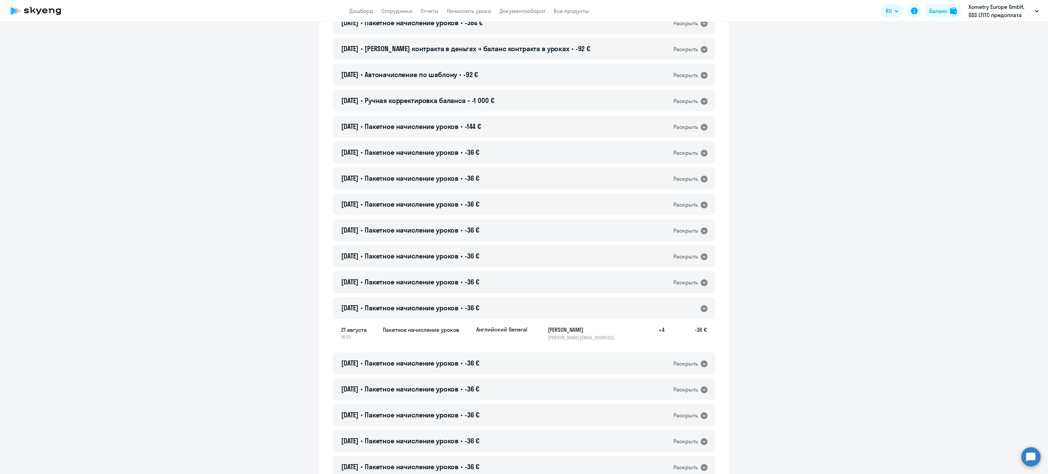
scroll to position [87, 0]
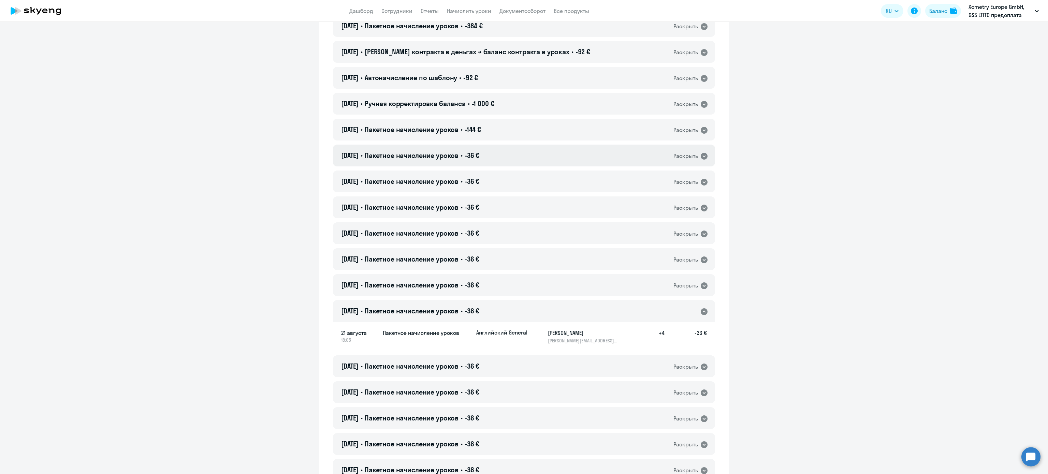
click at [489, 158] on div "02.09.2025 • Пакетное начисление уроков • -36 € Раскрыть" at bounding box center [524, 156] width 382 height 22
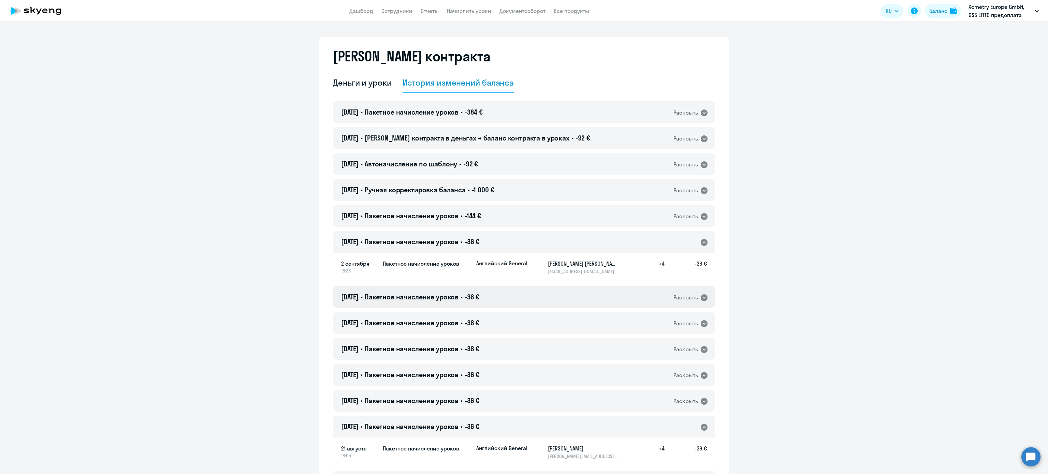
scroll to position [0, 0]
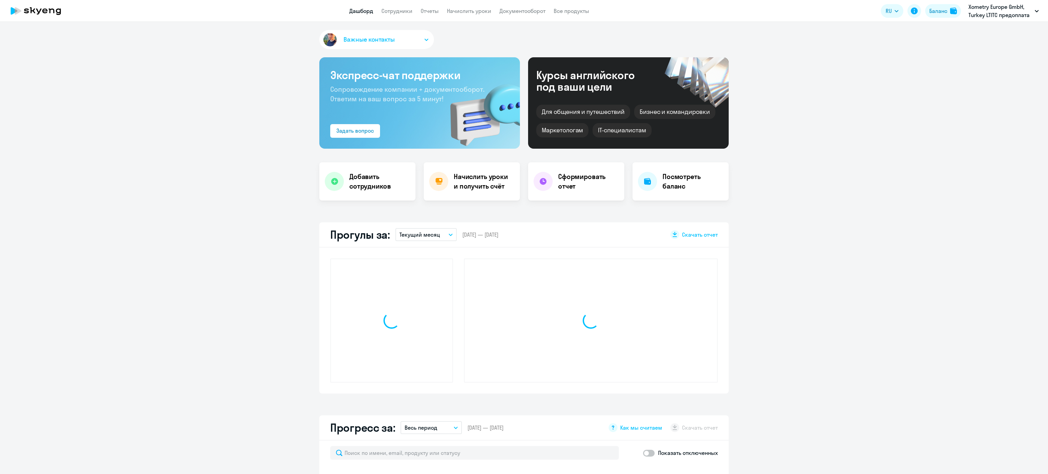
select select "30"
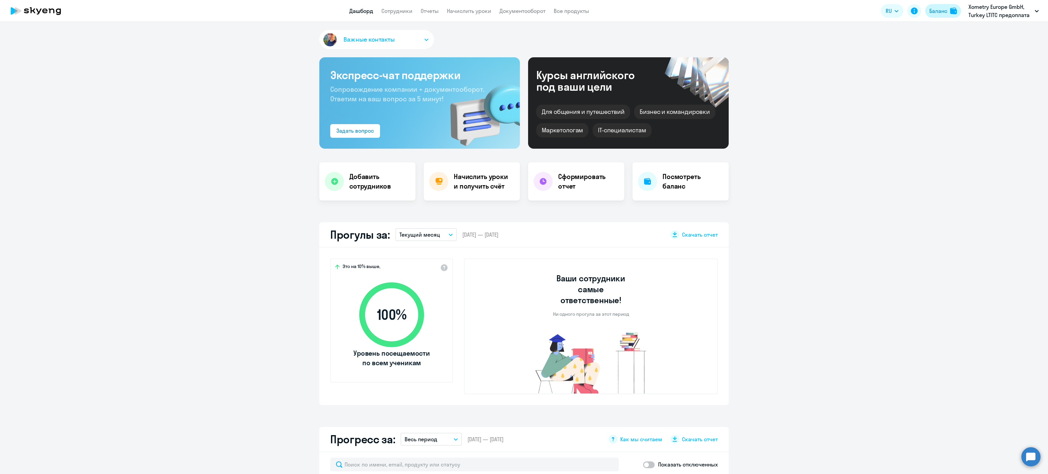
click at [937, 13] on div "Баланс" at bounding box center [938, 11] width 18 height 8
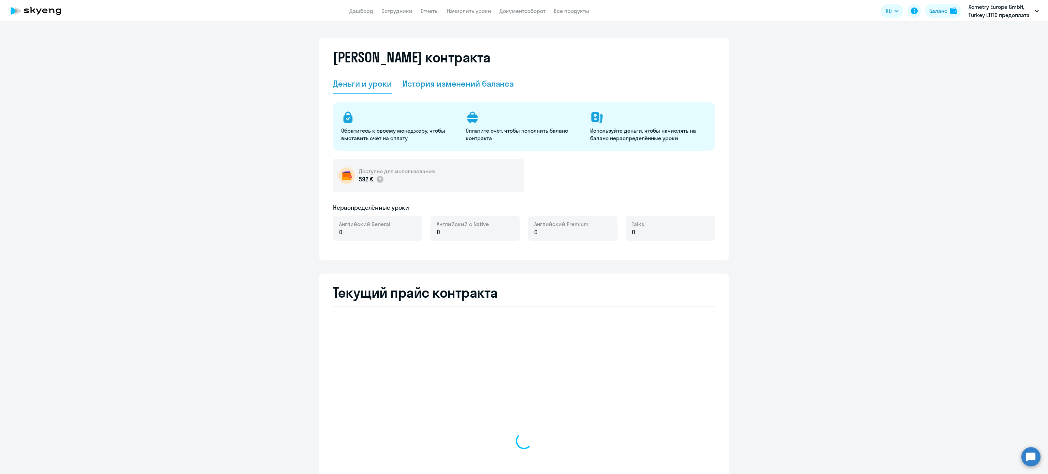
select select "english_adult_not_native_speaker"
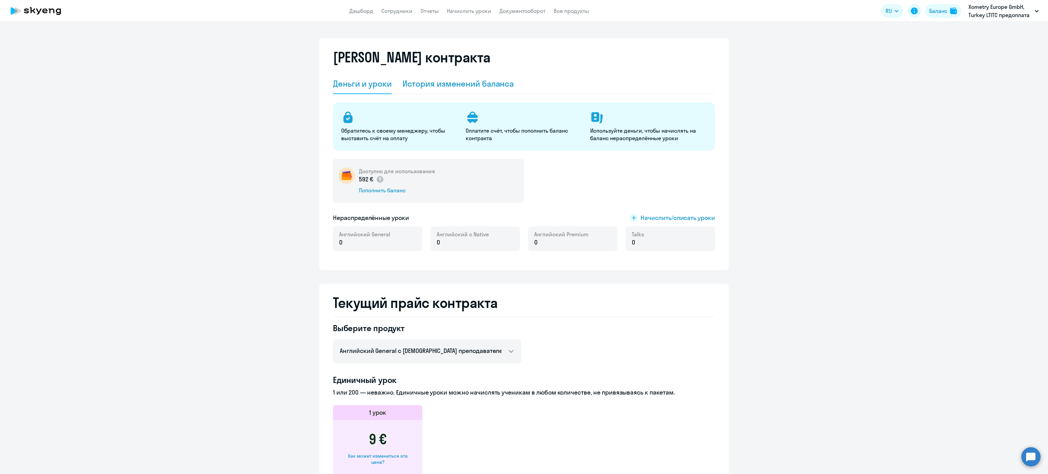
click at [413, 85] on div "История изменений баланса" at bounding box center [458, 83] width 112 height 11
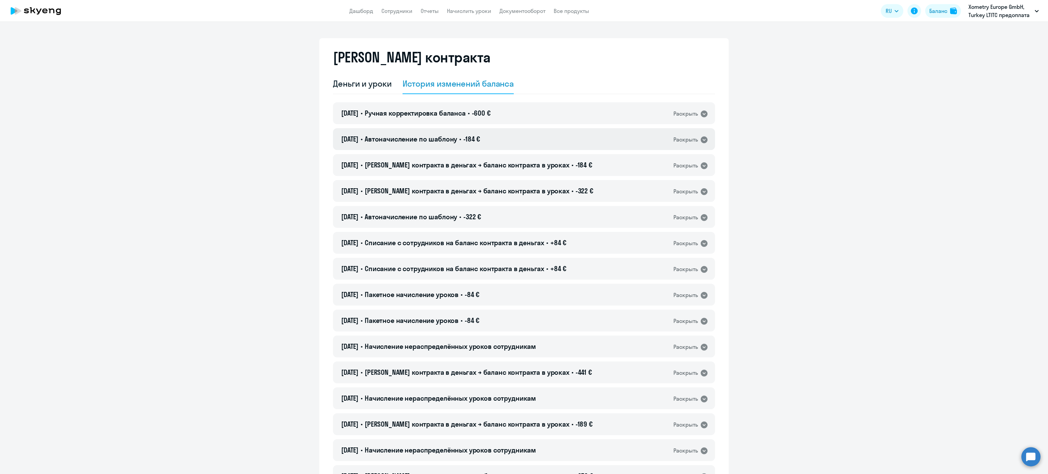
click at [509, 143] on div "[DATE] • Автоначисление по шаблону • -184 € Раскрыть" at bounding box center [524, 139] width 382 height 22
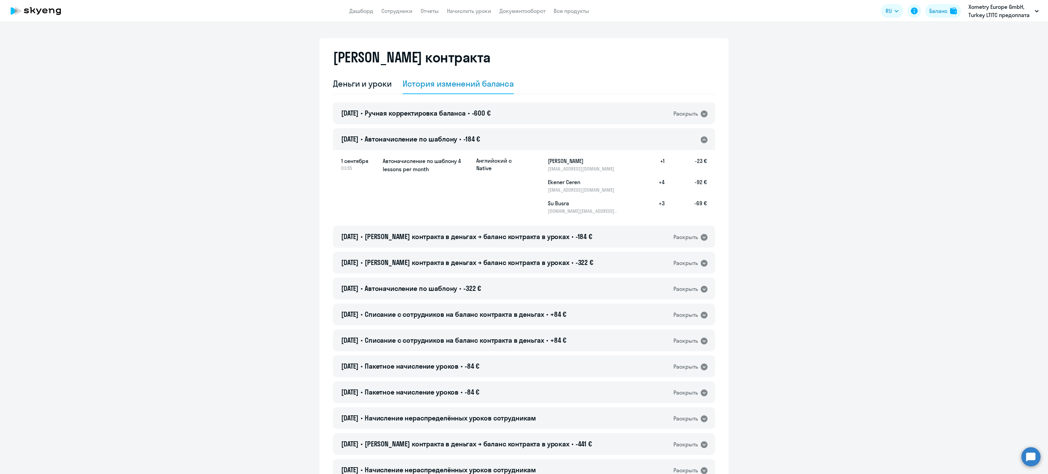
click at [506, 136] on div "[DATE] • Автоначисление по шаблону • -184 € Раскрыть" at bounding box center [524, 139] width 382 height 22
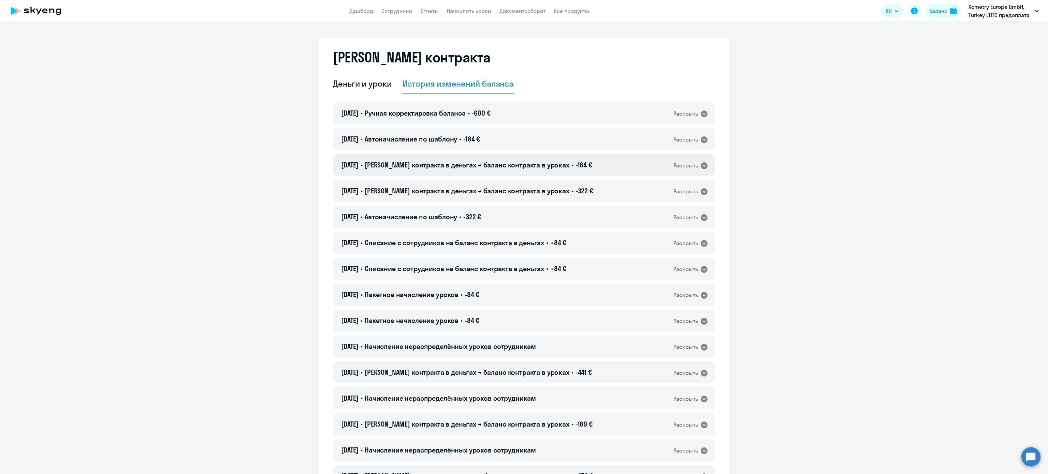
click at [553, 163] on h4 "[DATE] • Баланс контракта в деньгах → баланс контракта в уроках • -184 €" at bounding box center [466, 165] width 251 height 10
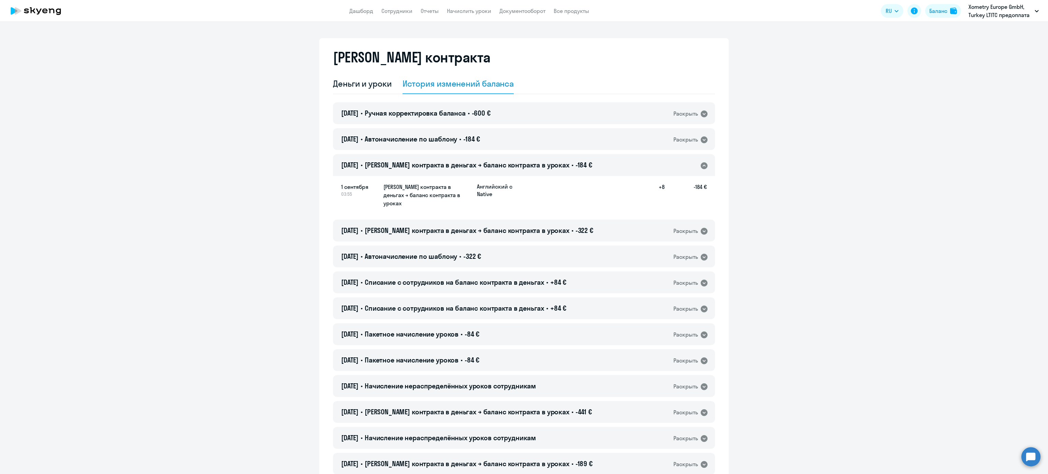
click at [553, 163] on h4 "[DATE] • Баланс контракта в деньгах → баланс контракта в уроках • -184 €" at bounding box center [466, 165] width 251 height 10
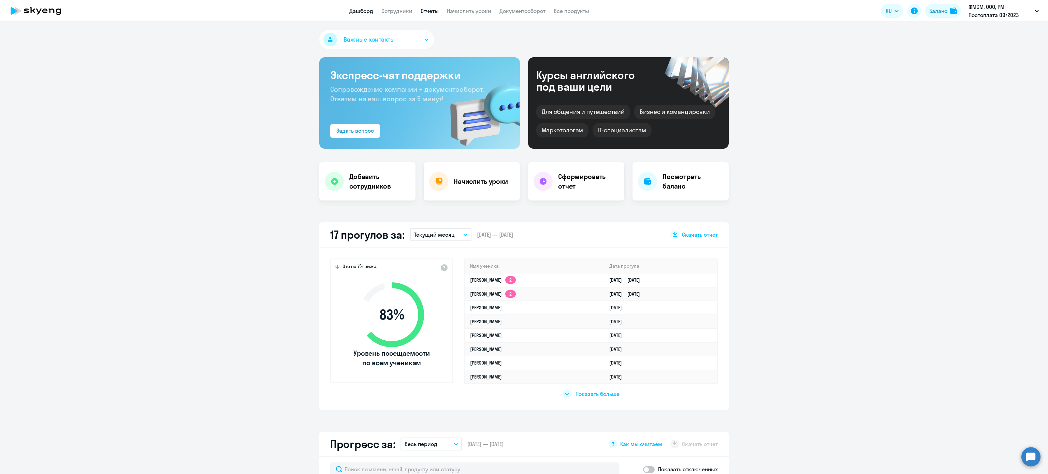
click at [424, 13] on link "Отчеты" at bounding box center [429, 11] width 18 height 7
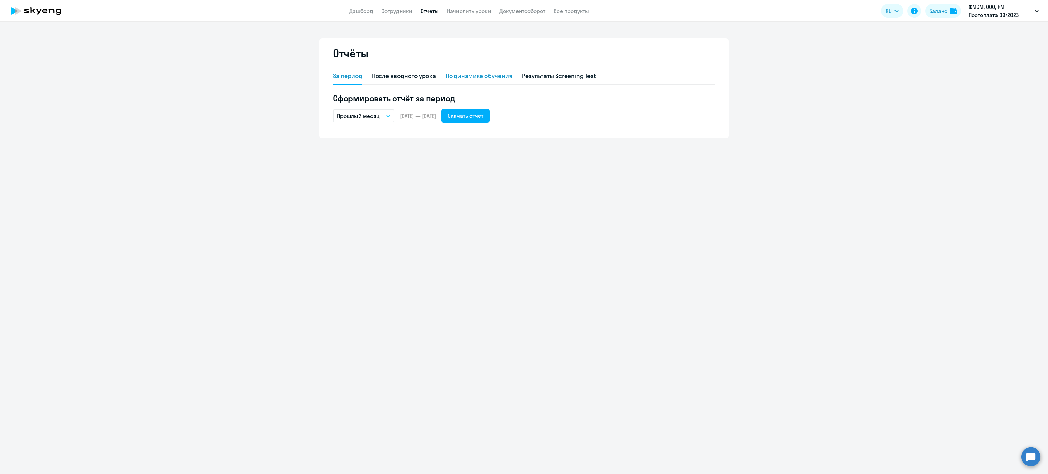
click at [476, 78] on div "По динамике обучения" at bounding box center [478, 76] width 67 height 9
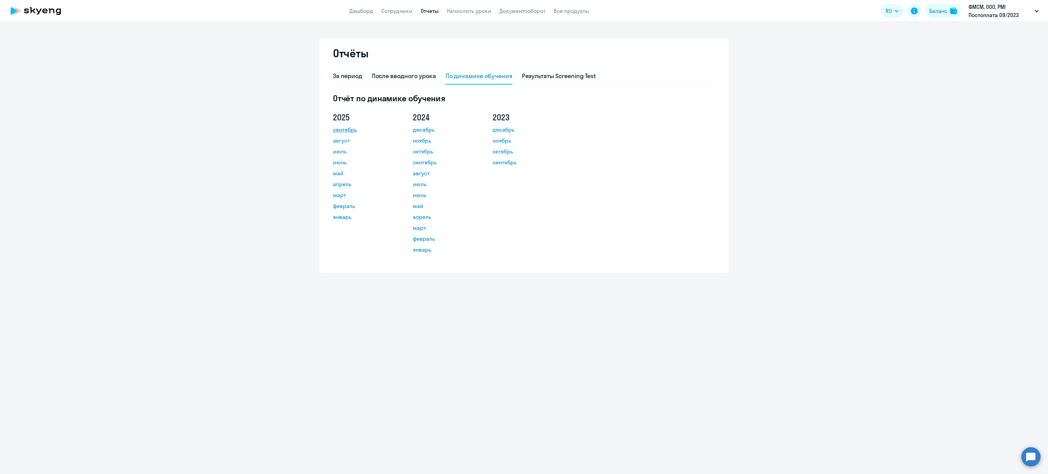
click at [349, 128] on link "сентябрь" at bounding box center [363, 129] width 61 height 8
click at [345, 142] on link "август" at bounding box center [363, 140] width 61 height 8
click at [345, 152] on link "июль" at bounding box center [363, 151] width 61 height 8
